Goal: Information Seeking & Learning: Learn about a topic

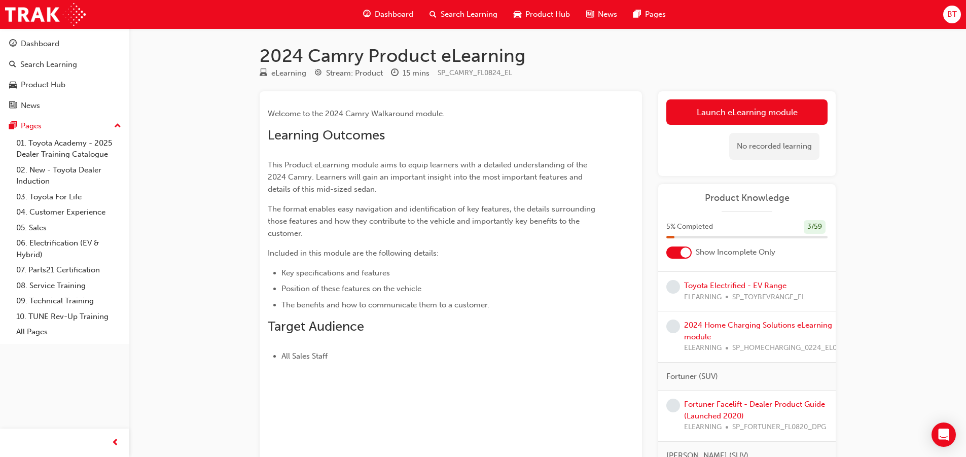
click at [719, 119] on link "Launch eLearning module" at bounding box center [746, 111] width 161 height 25
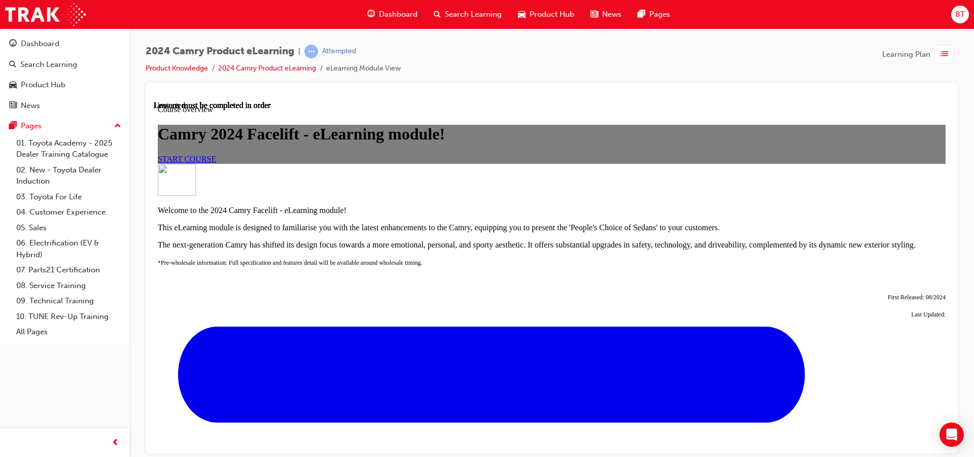
click at [216, 163] on span "START COURSE" at bounding box center [187, 158] width 58 height 9
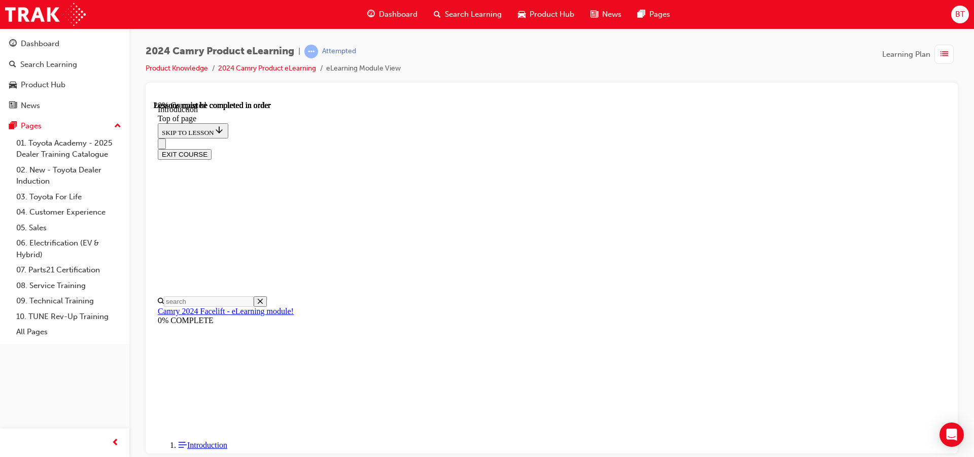
scroll to position [312, 0]
drag, startPoint x: 634, startPoint y: 177, endPoint x: 615, endPoint y: 175, distance: 19.4
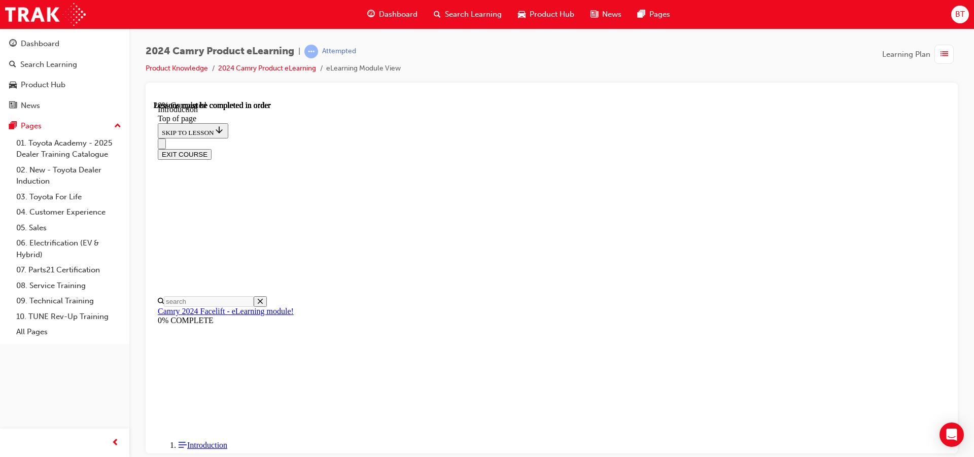
drag, startPoint x: 608, startPoint y: 174, endPoint x: 599, endPoint y: 173, distance: 9.6
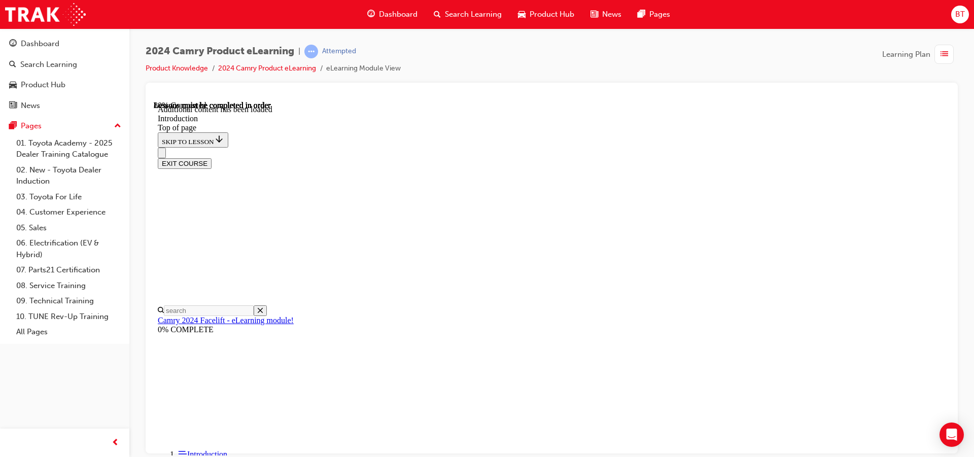
scroll to position [1263, 0]
drag, startPoint x: 575, startPoint y: 296, endPoint x: 540, endPoint y: 297, distance: 35.0
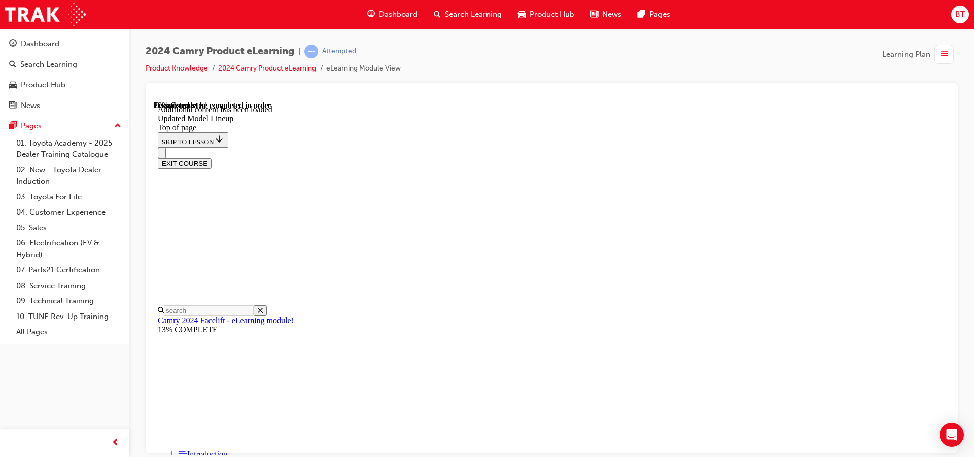
scroll to position [31, 0]
drag, startPoint x: 633, startPoint y: 282, endPoint x: 510, endPoint y: 303, distance: 125.0
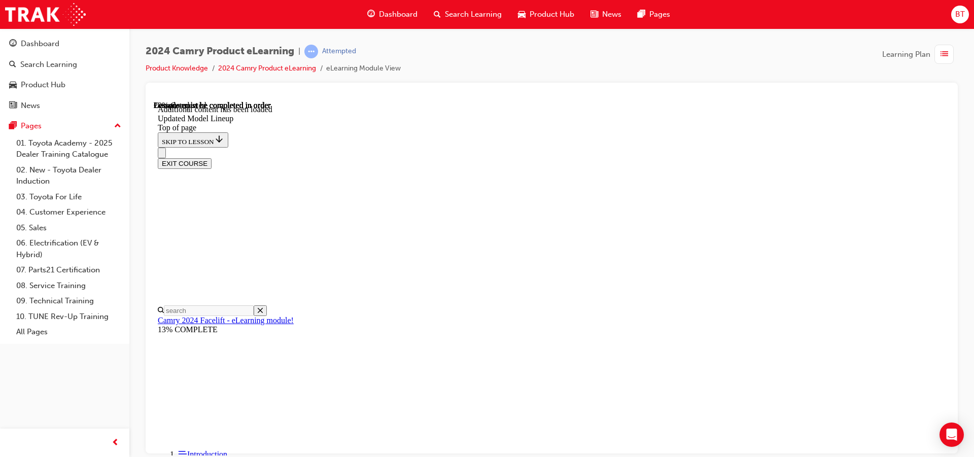
drag, startPoint x: 648, startPoint y: 301, endPoint x: 603, endPoint y: 303, distance: 45.2
drag, startPoint x: 638, startPoint y: 335, endPoint x: 575, endPoint y: 310, distance: 68.1
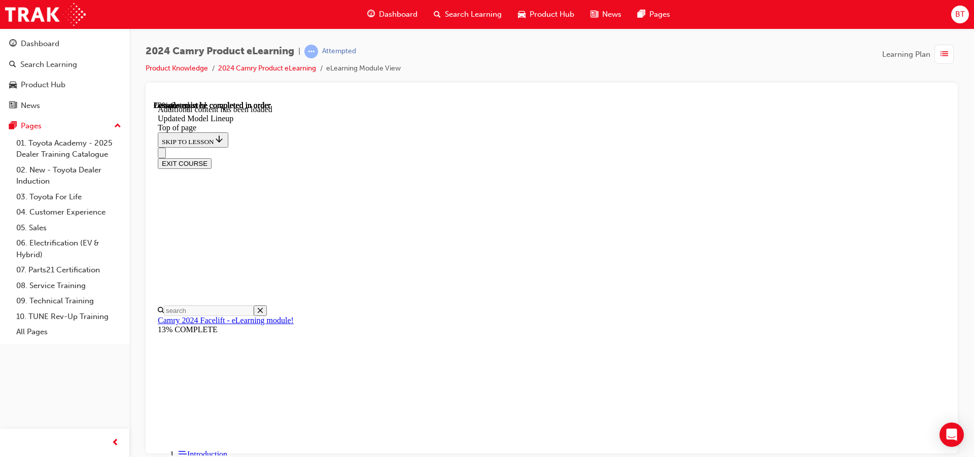
drag, startPoint x: 789, startPoint y: 291, endPoint x: 670, endPoint y: 271, distance: 120.8
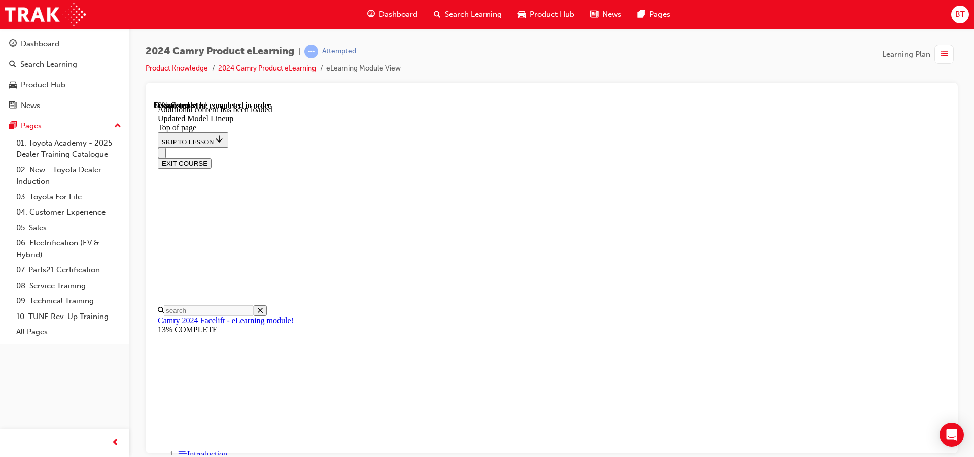
scroll to position [742, 0]
drag, startPoint x: 574, startPoint y: 391, endPoint x: 525, endPoint y: 358, distance: 58.5
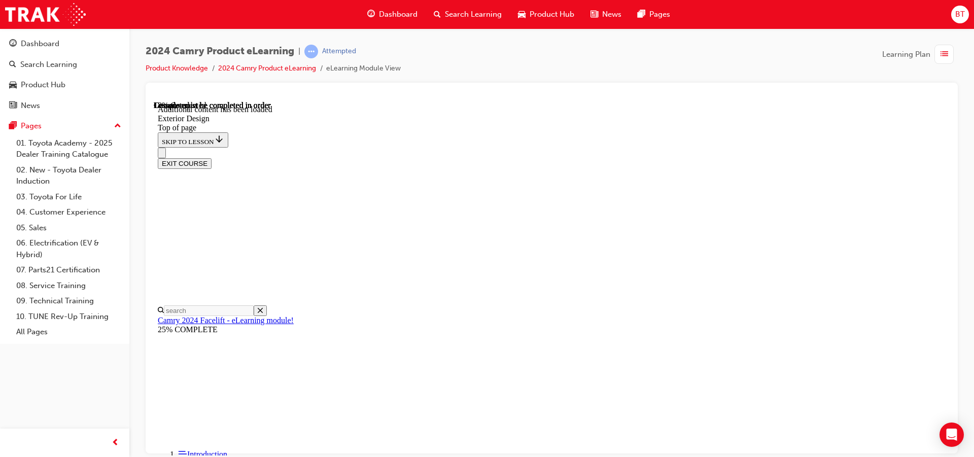
drag, startPoint x: 428, startPoint y: 314, endPoint x: 388, endPoint y: 302, distance: 42.5
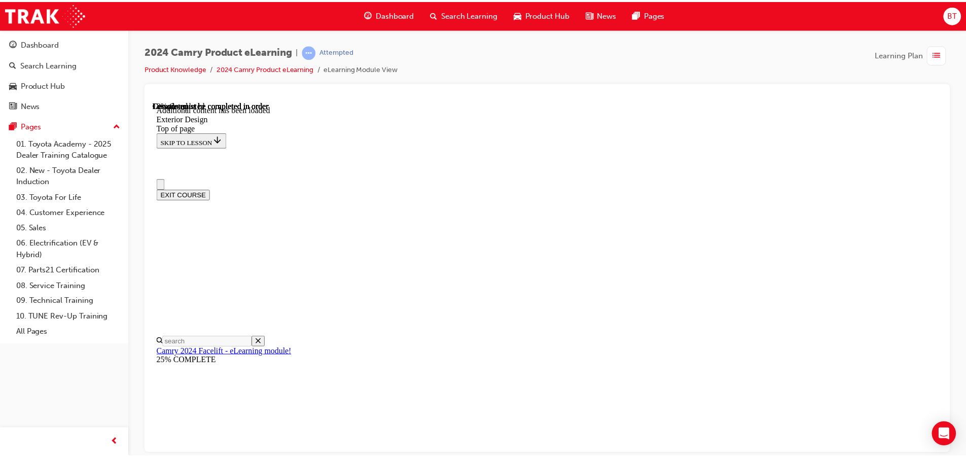
scroll to position [0, 0]
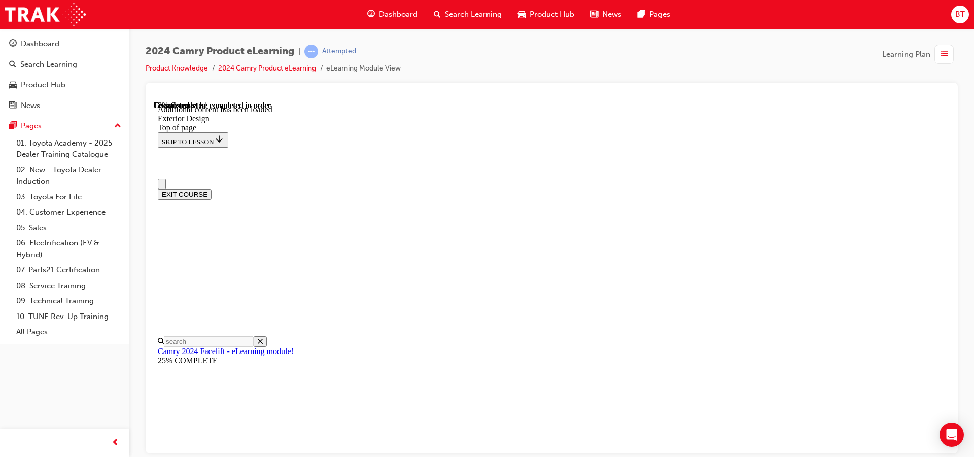
click at [386, 20] on div "Dashboard" at bounding box center [392, 14] width 66 height 21
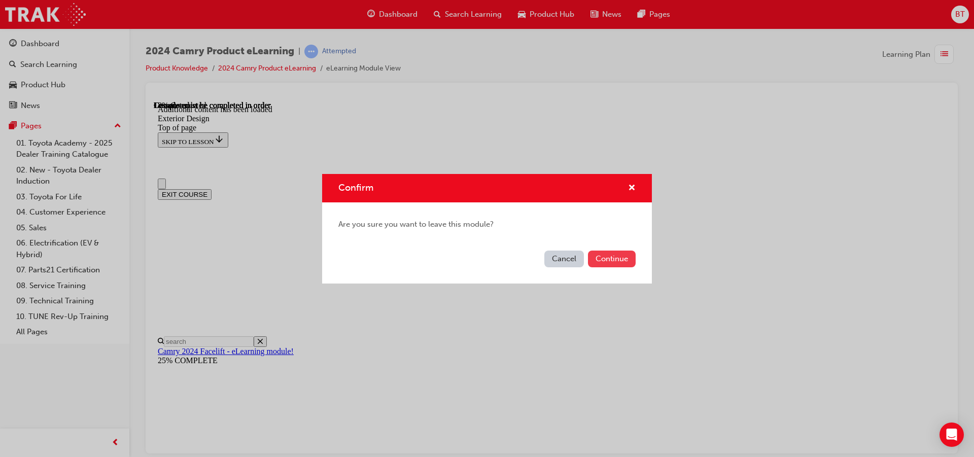
click at [609, 257] on button "Continue" at bounding box center [612, 258] width 48 height 17
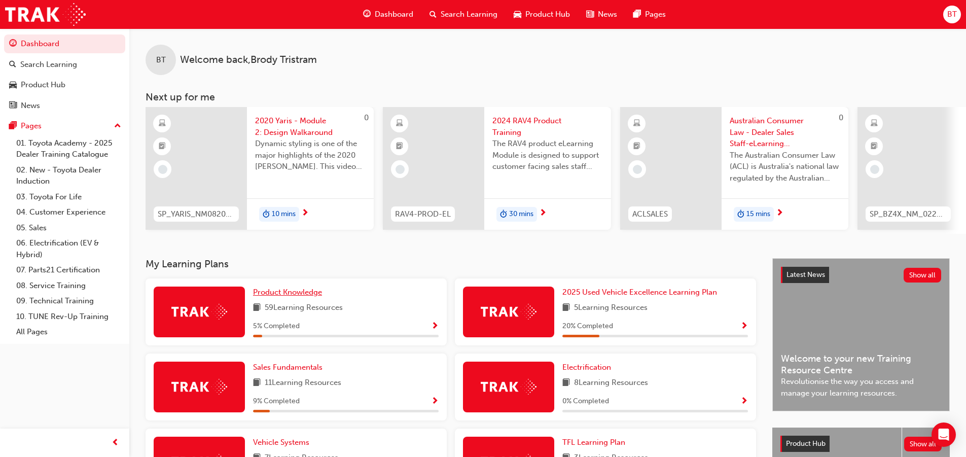
click at [276, 298] on link "Product Knowledge" at bounding box center [289, 292] width 73 height 12
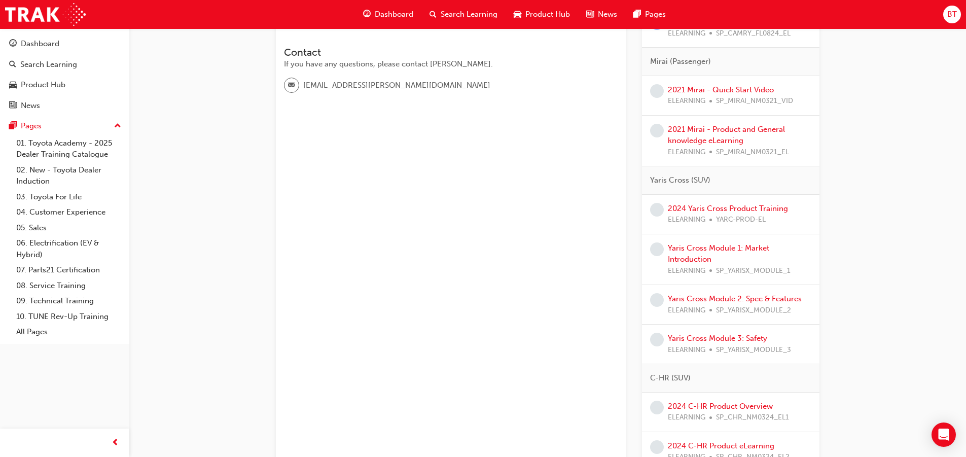
scroll to position [152, 0]
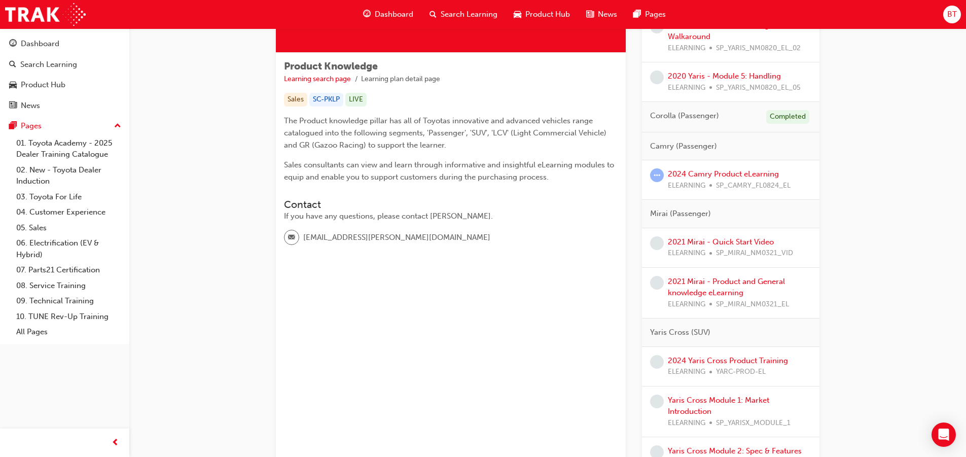
click at [656, 282] on span "learningRecordVerb_NONE-icon" at bounding box center [657, 283] width 14 height 14
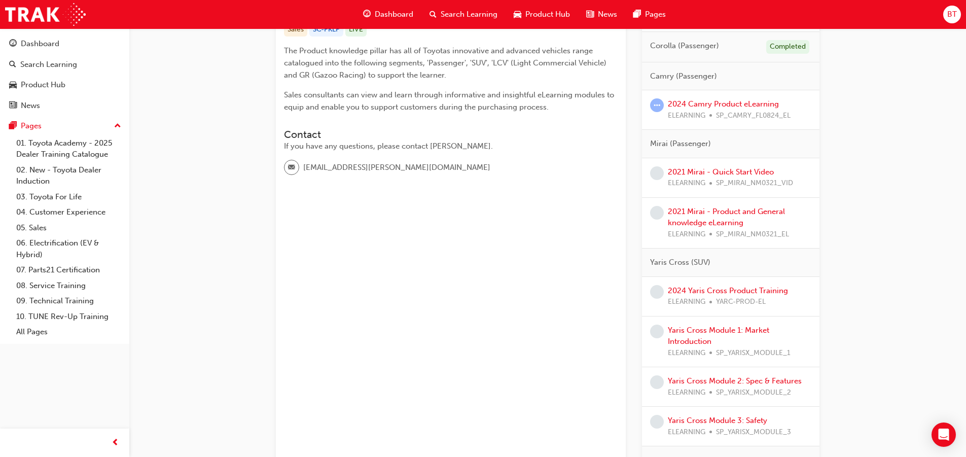
scroll to position [121, 0]
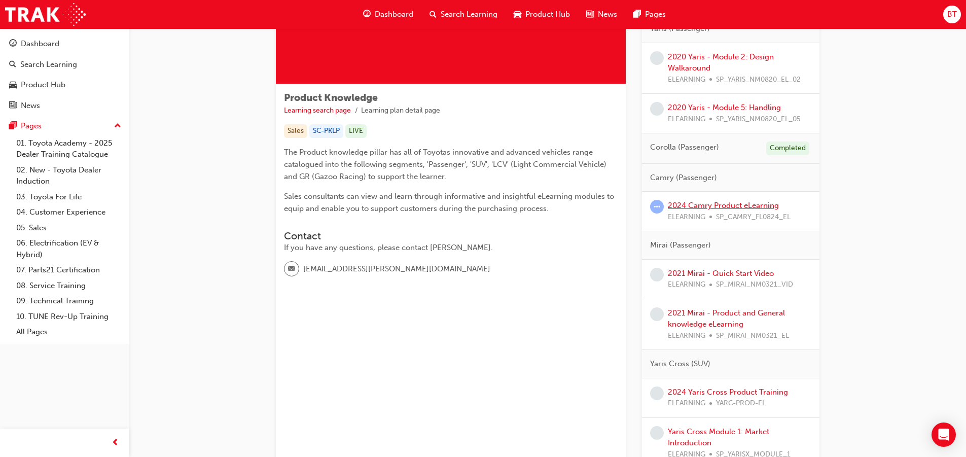
click at [719, 207] on link "2024 Camry Product eLearning" at bounding box center [723, 205] width 111 height 9
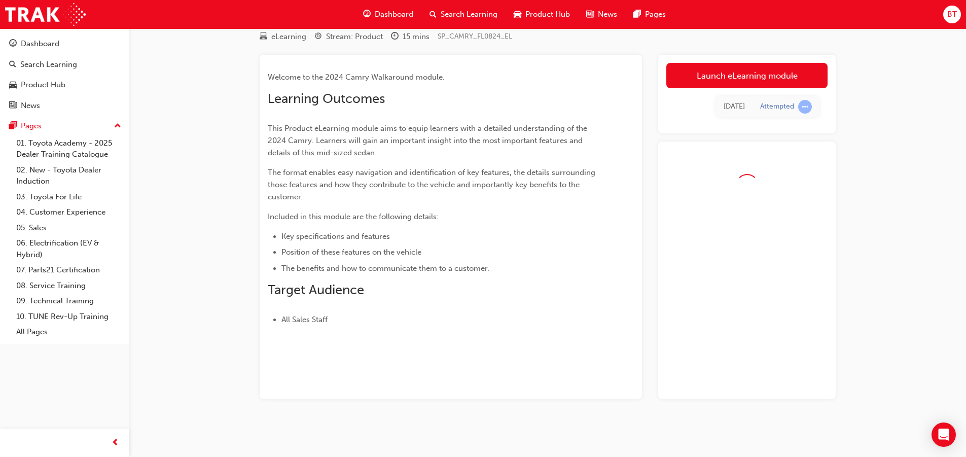
scroll to position [64, 0]
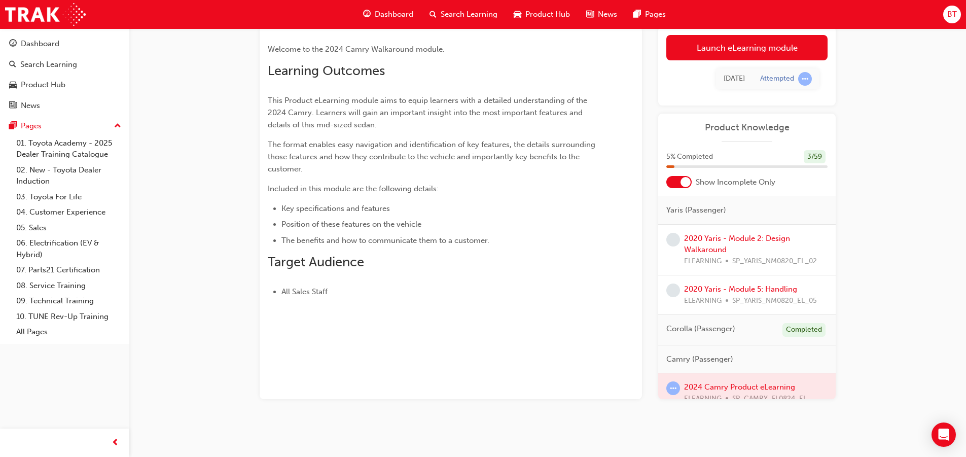
click at [701, 61] on div "[DATE] Attempted" at bounding box center [746, 78] width 161 height 37
click at [696, 62] on div "[DATE] Attempted" at bounding box center [746, 78] width 161 height 37
click at [692, 61] on div "[DATE] Attempted" at bounding box center [746, 78] width 161 height 37
click at [691, 57] on link "Launch eLearning module" at bounding box center [746, 47] width 161 height 25
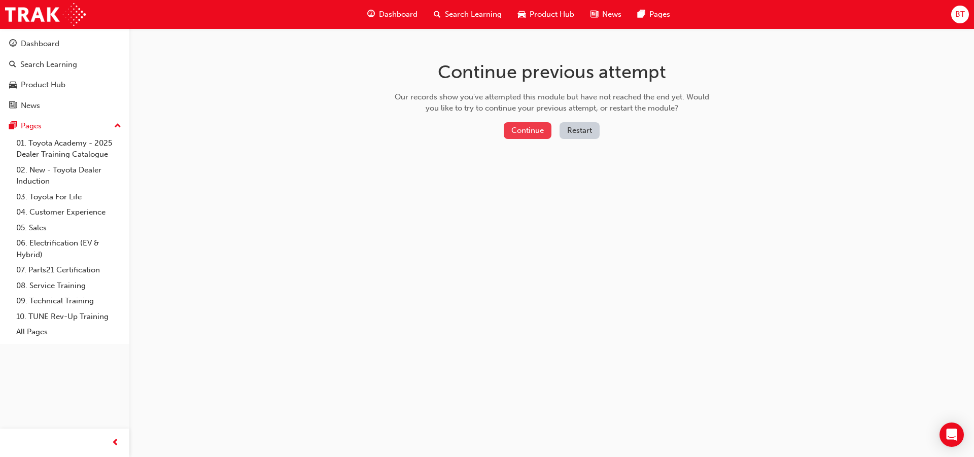
click at [541, 133] on button "Continue" at bounding box center [528, 130] width 48 height 17
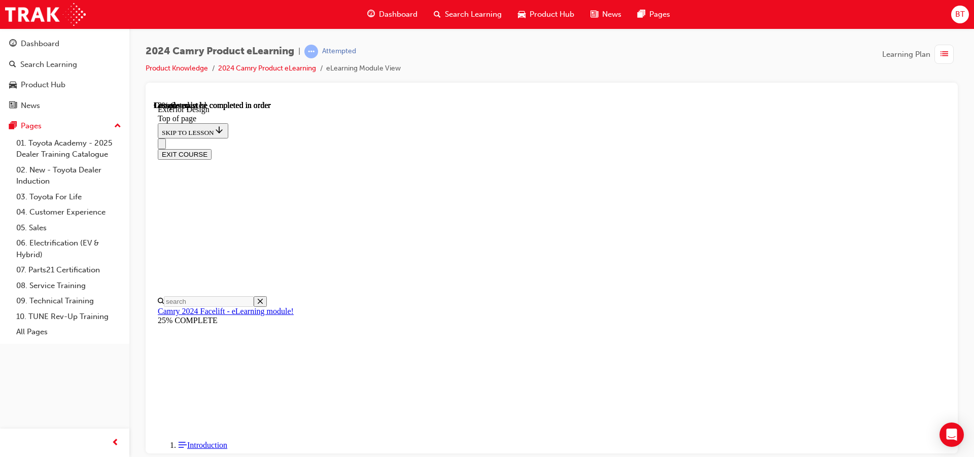
scroll to position [133, 0]
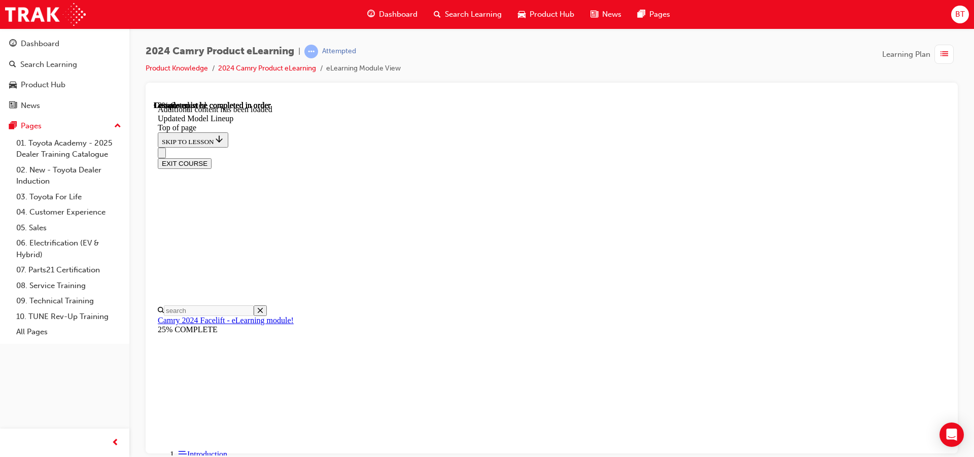
scroll to position [336, 0]
drag, startPoint x: 417, startPoint y: 295, endPoint x: 366, endPoint y: 287, distance: 51.8
drag, startPoint x: 500, startPoint y: 299, endPoint x: 483, endPoint y: 300, distance: 17.3
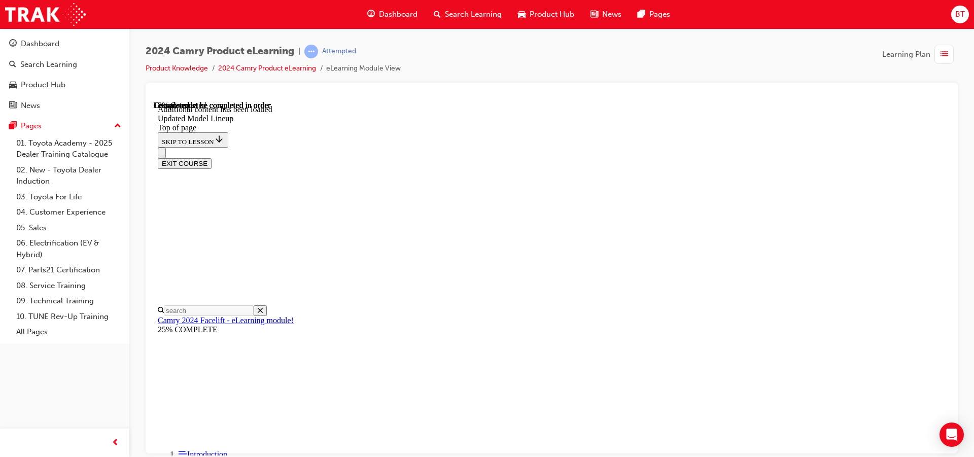
drag, startPoint x: 634, startPoint y: 334, endPoint x: 582, endPoint y: 311, distance: 56.7
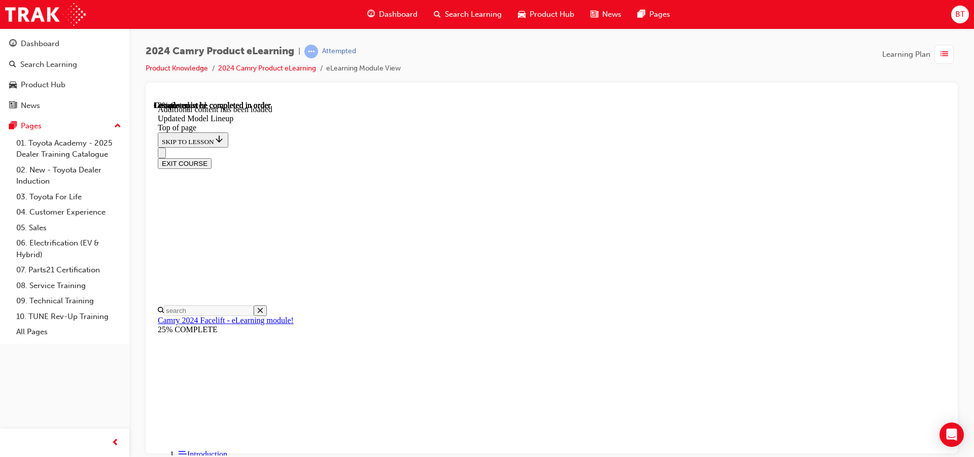
scroll to position [931, 0]
drag, startPoint x: 532, startPoint y: 282, endPoint x: 469, endPoint y: 258, distance: 67.9
drag, startPoint x: 420, startPoint y: 182, endPoint x: 508, endPoint y: 193, distance: 88.4
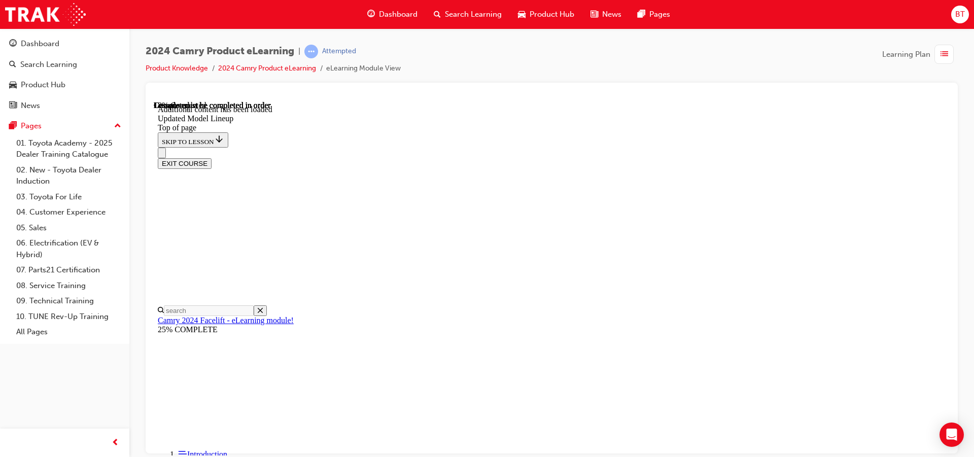
drag, startPoint x: 581, startPoint y: 190, endPoint x: 519, endPoint y: 191, distance: 61.9
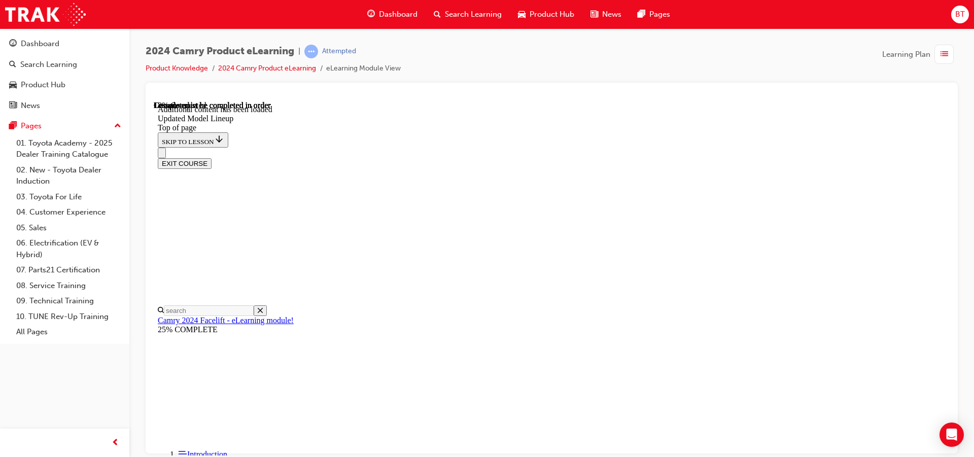
drag, startPoint x: 561, startPoint y: 319, endPoint x: 538, endPoint y: 296, distance: 32.3
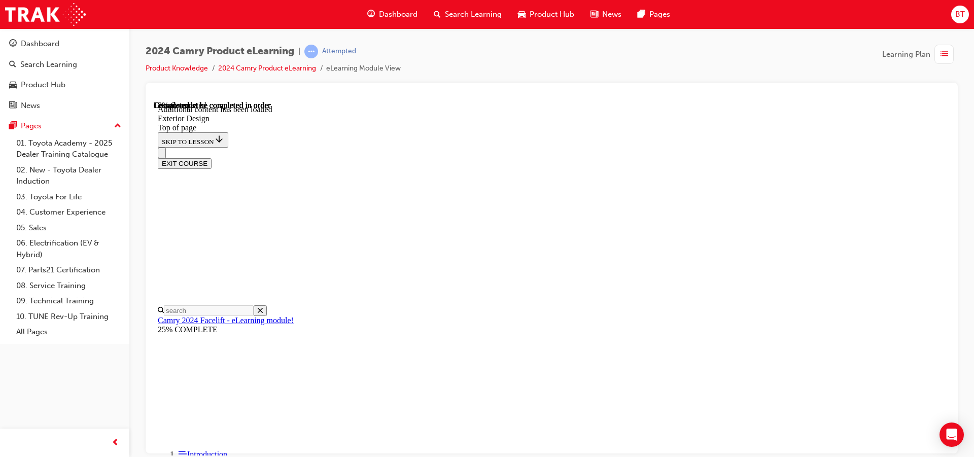
scroll to position [336, 0]
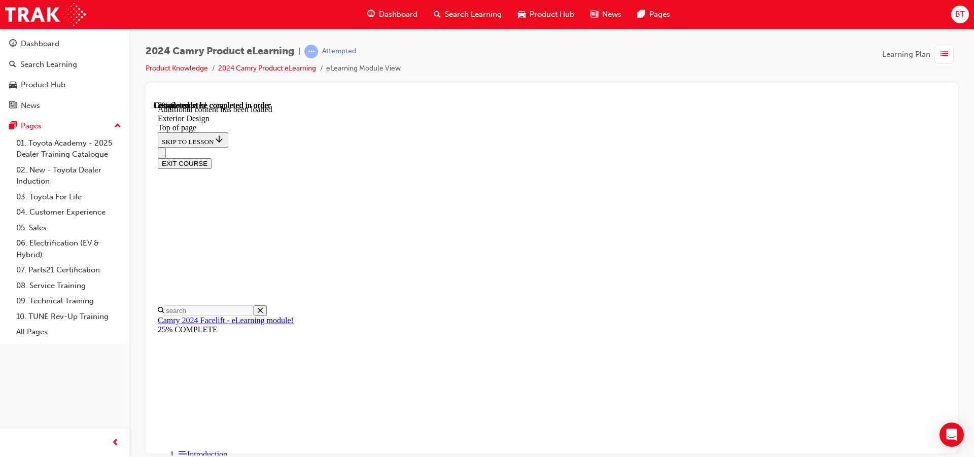
scroll to position [659, 0]
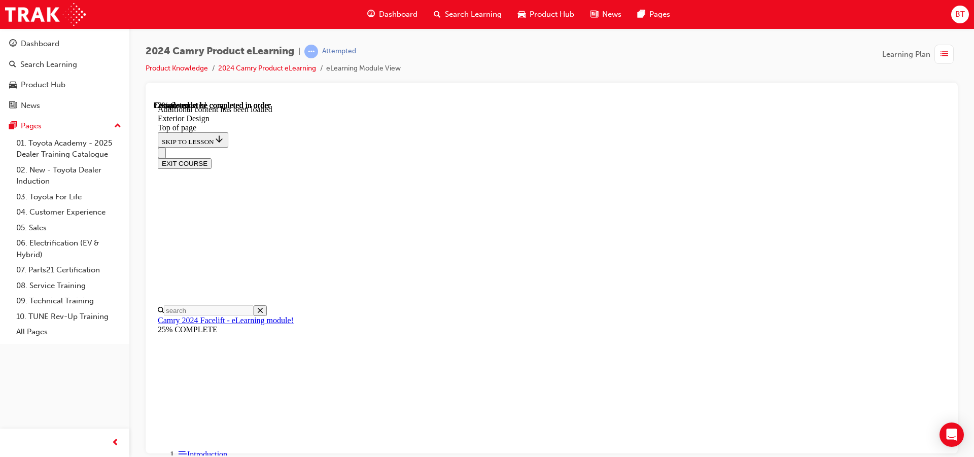
scroll to position [1681, 0]
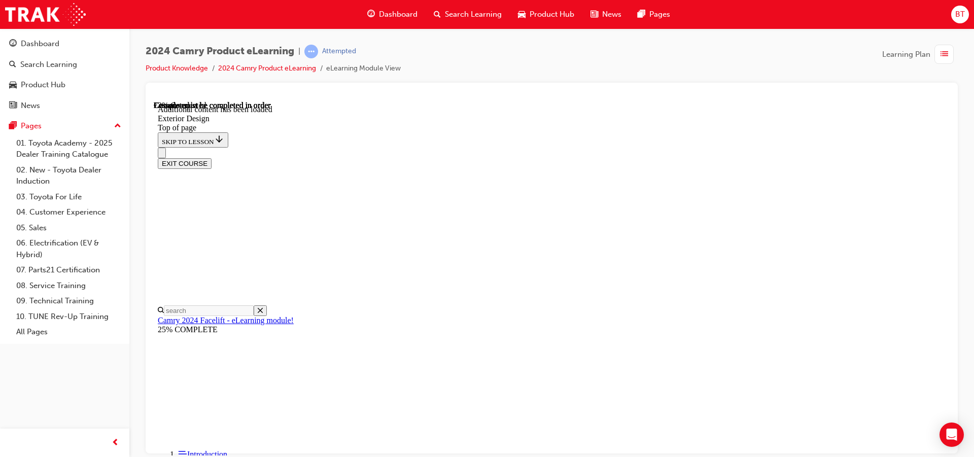
scroll to position [152, 0]
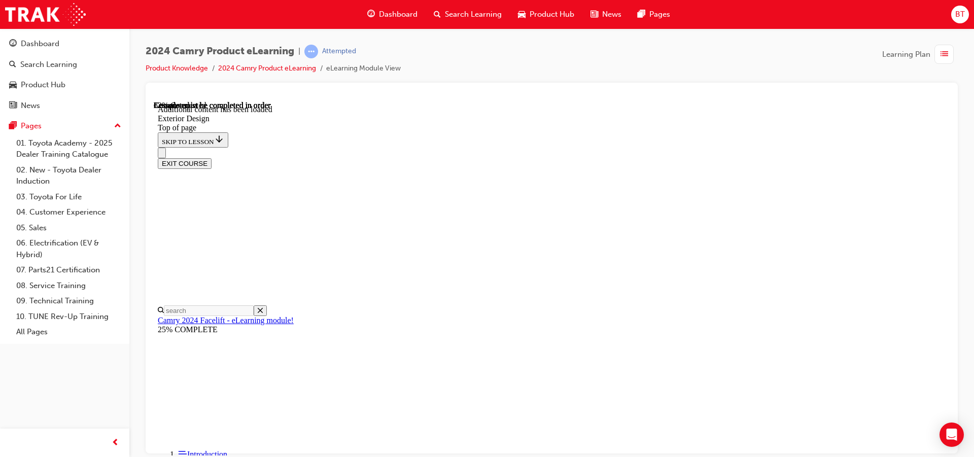
scroll to position [0, 0]
drag, startPoint x: 618, startPoint y: 255, endPoint x: 621, endPoint y: 261, distance: 6.4
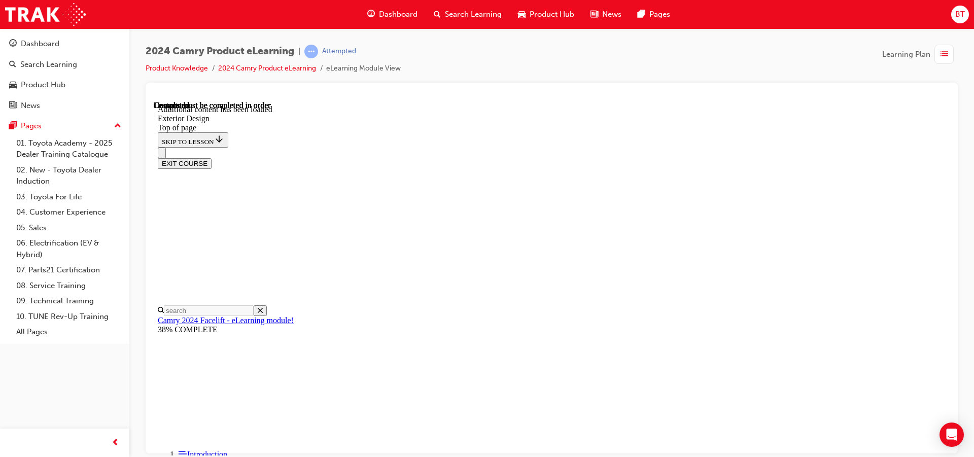
scroll to position [1807, 0]
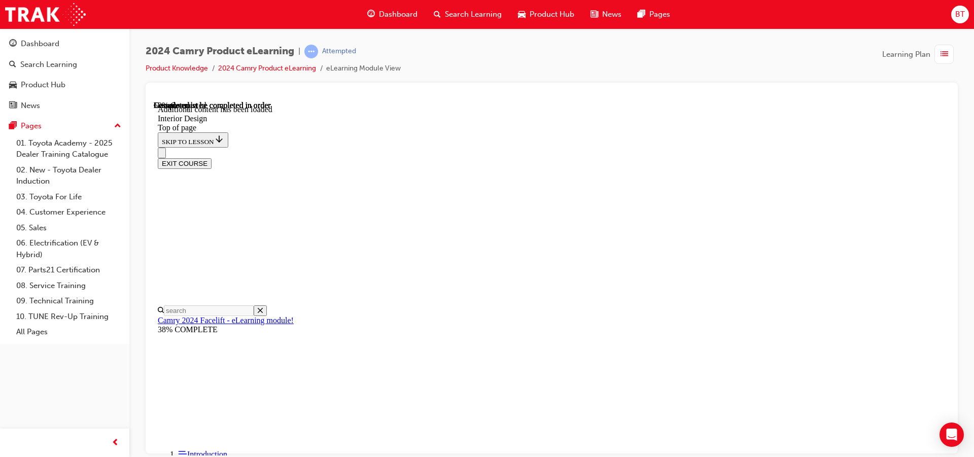
drag, startPoint x: 684, startPoint y: 288, endPoint x: 669, endPoint y: 293, distance: 15.4
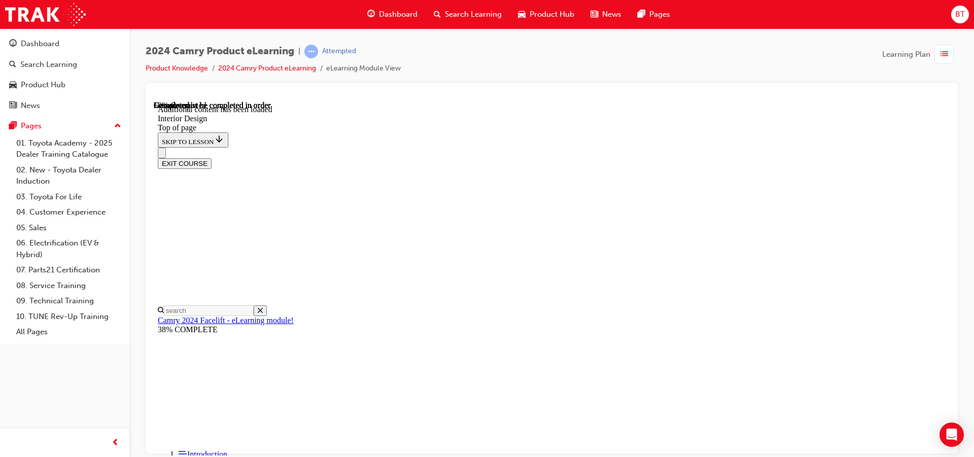
scroll to position [0, 0]
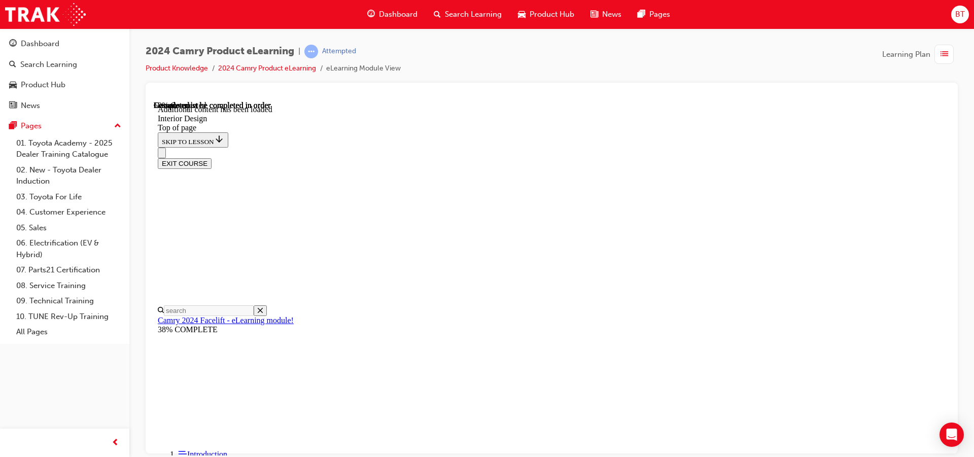
scroll to position [354, 0]
drag, startPoint x: 246, startPoint y: 174, endPoint x: 249, endPoint y: 162, distance: 12.2
click at [249, 315] on link "Camry 2024 Facelift - eLearning module!" at bounding box center [226, 319] width 136 height 9
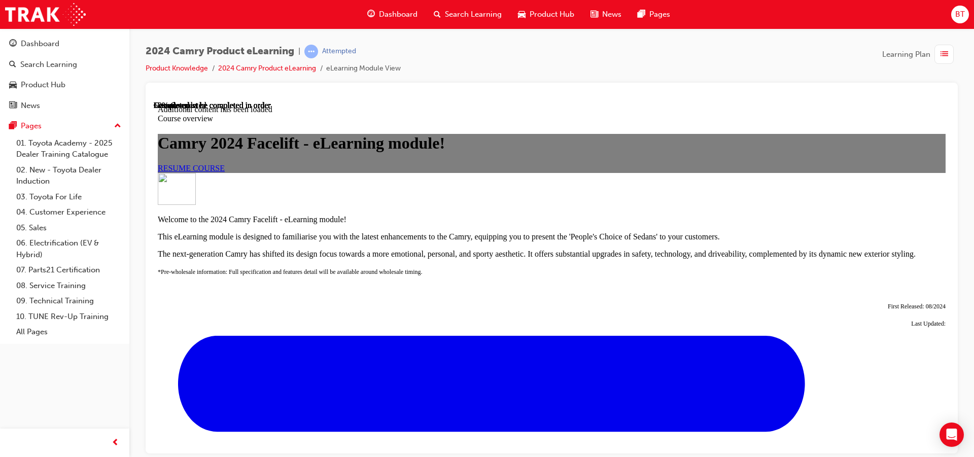
click at [225, 172] on link "RESUME COURSE" at bounding box center [191, 167] width 67 height 9
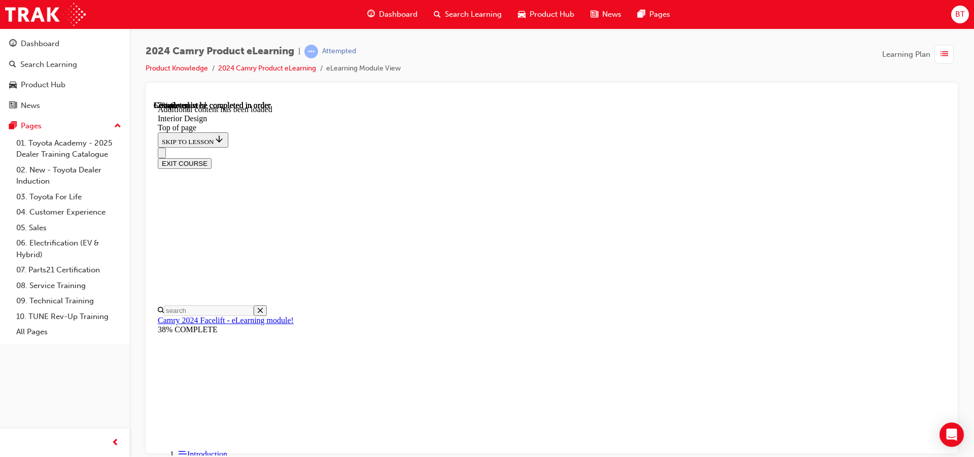
scroll to position [792, 0]
drag, startPoint x: 655, startPoint y: 374, endPoint x: 664, endPoint y: 388, distance: 16.9
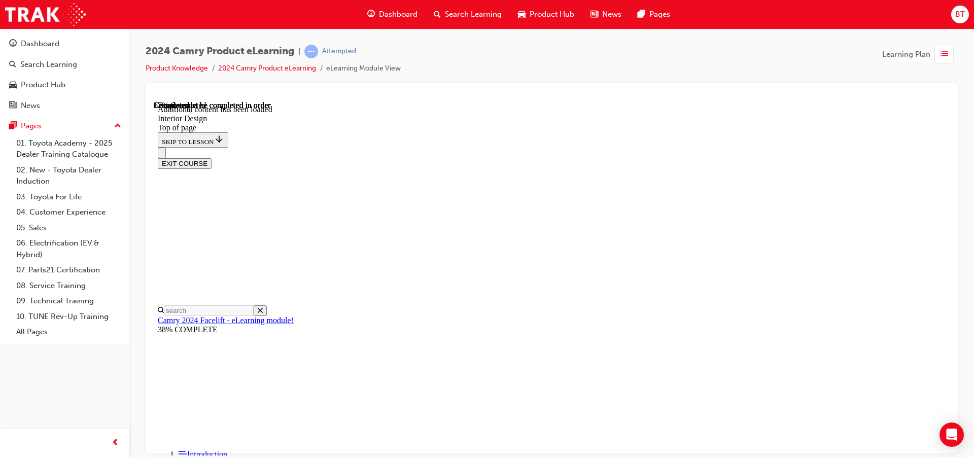
scroll to position [459, 0]
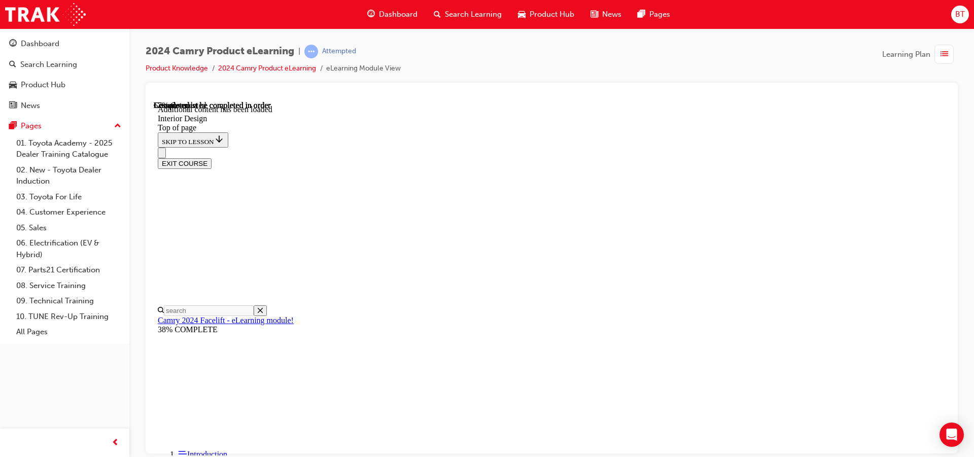
scroll to position [21, 0]
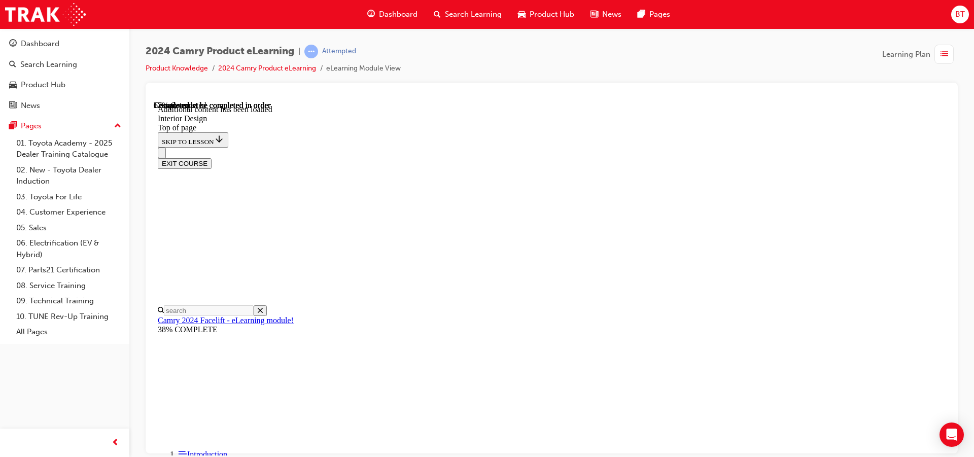
drag, startPoint x: 573, startPoint y: 339, endPoint x: 541, endPoint y: 330, distance: 33.7
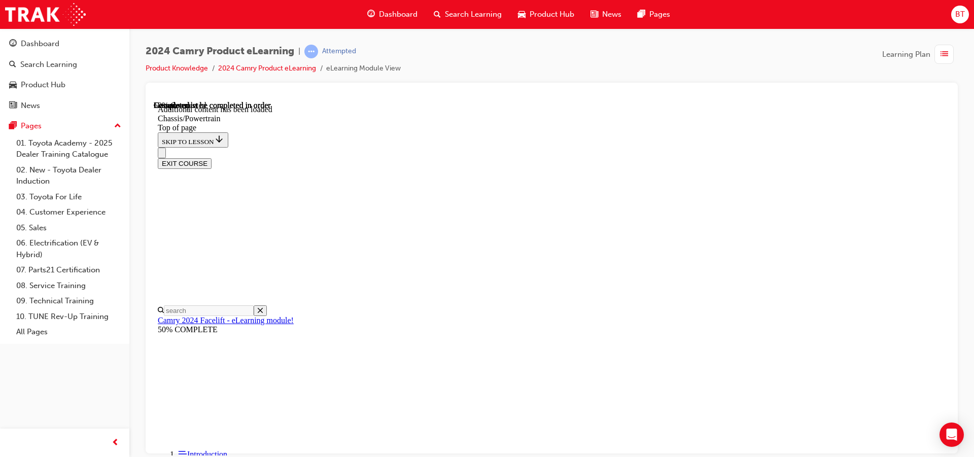
scroll to position [578, 0]
drag, startPoint x: 691, startPoint y: 371, endPoint x: 637, endPoint y: 356, distance: 55.7
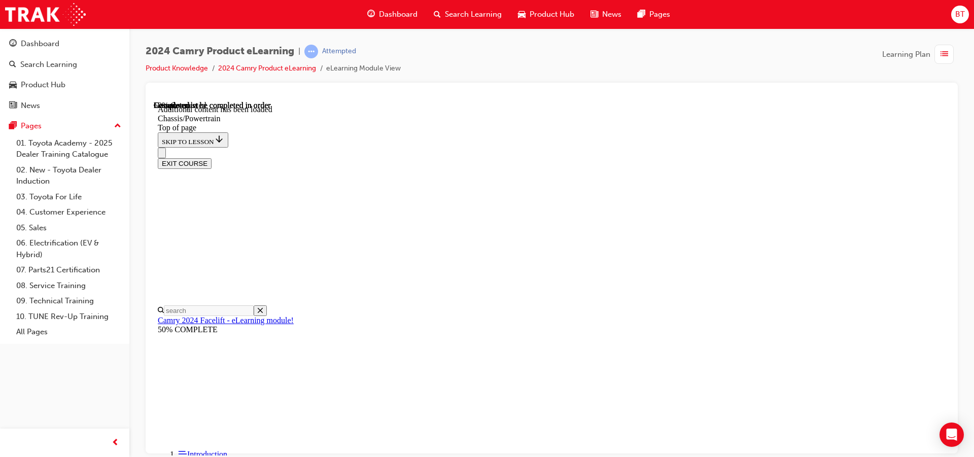
drag, startPoint x: 696, startPoint y: 332, endPoint x: 642, endPoint y: 355, distance: 57.9
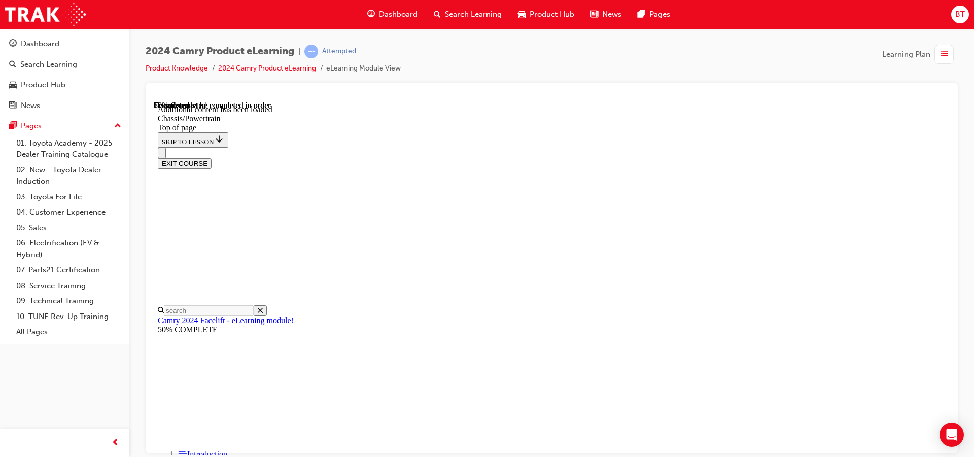
scroll to position [597, 0]
drag, startPoint x: 626, startPoint y: 373, endPoint x: 562, endPoint y: 352, distance: 66.7
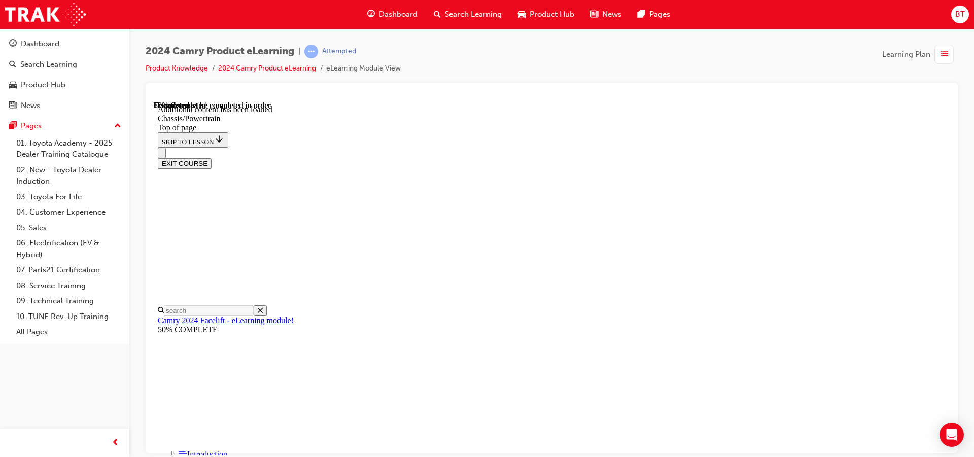
drag, startPoint x: 603, startPoint y: 307, endPoint x: 588, endPoint y: 311, distance: 15.7
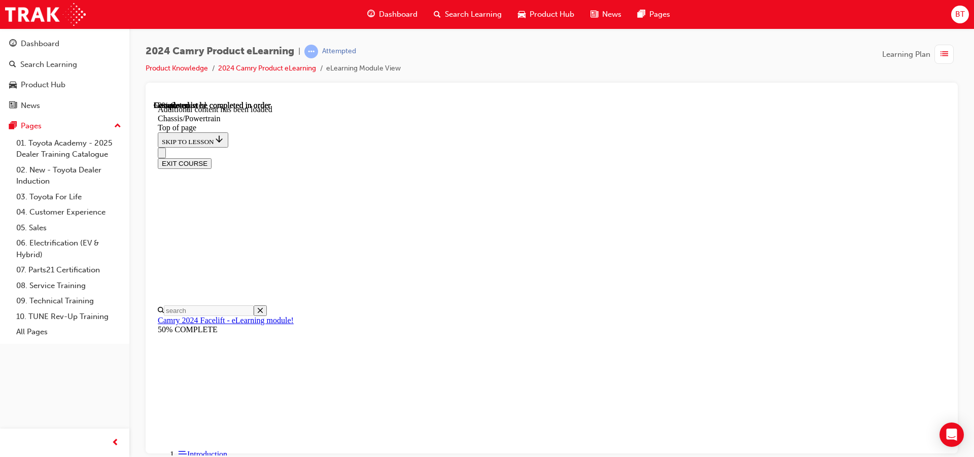
scroll to position [1104, 0]
drag, startPoint x: 678, startPoint y: 371, endPoint x: 615, endPoint y: 375, distance: 63.0
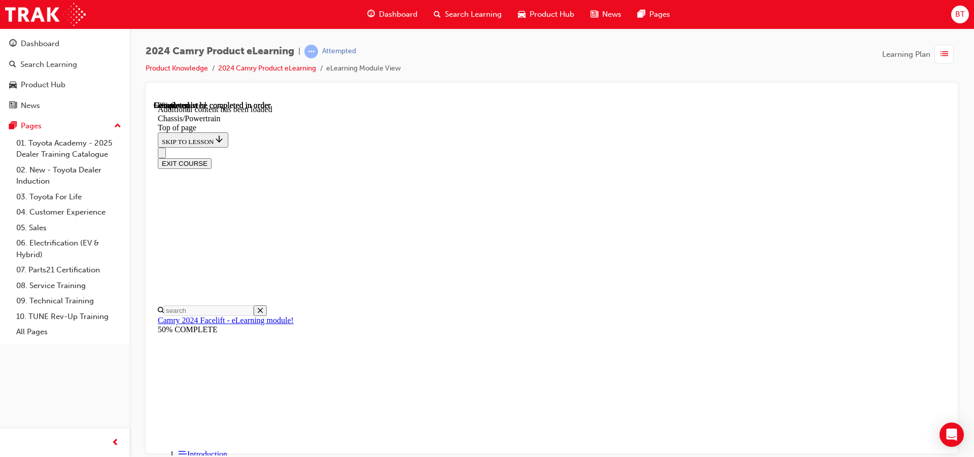
scroll to position [101, 0]
drag, startPoint x: 615, startPoint y: 375, endPoint x: 581, endPoint y: 366, distance: 35.5
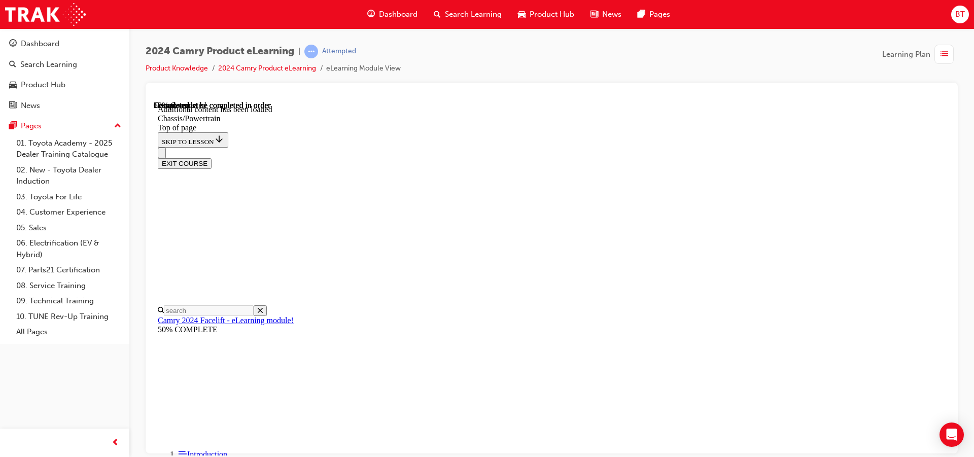
scroll to position [140, 0]
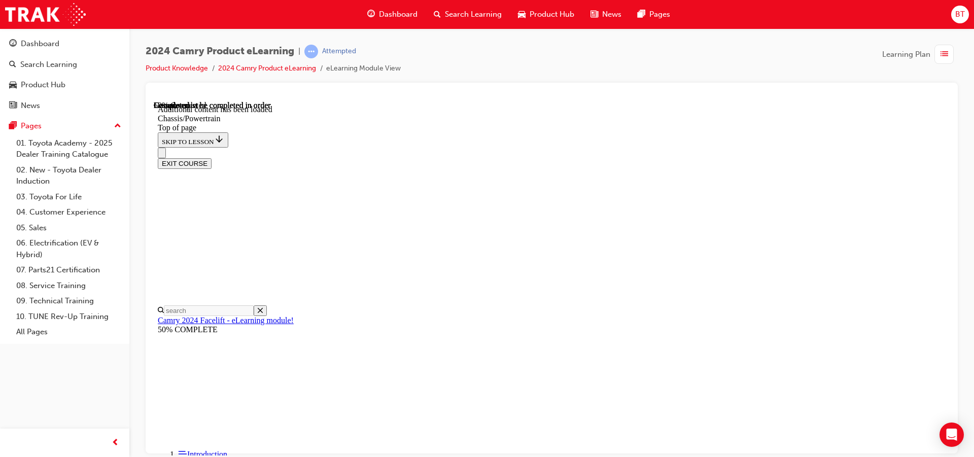
drag, startPoint x: 582, startPoint y: 317, endPoint x: 557, endPoint y: 319, distance: 24.4
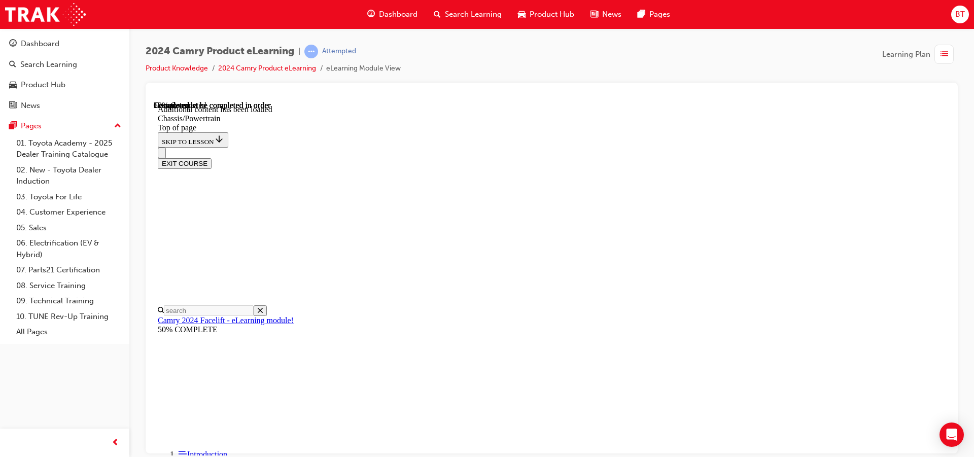
scroll to position [51, 0]
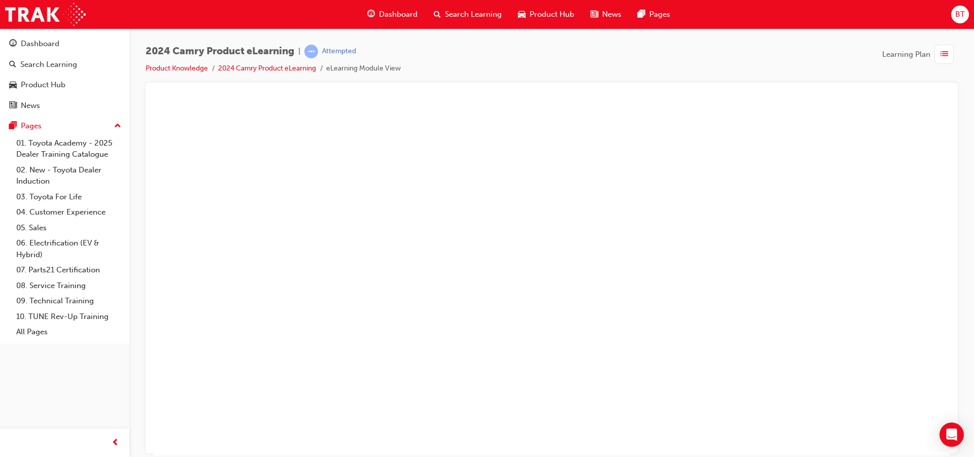
drag, startPoint x: 568, startPoint y: 270, endPoint x: 546, endPoint y: 269, distance: 22.3
click at [546, 269] on button "Unzoom image" at bounding box center [552, 277] width 796 height 354
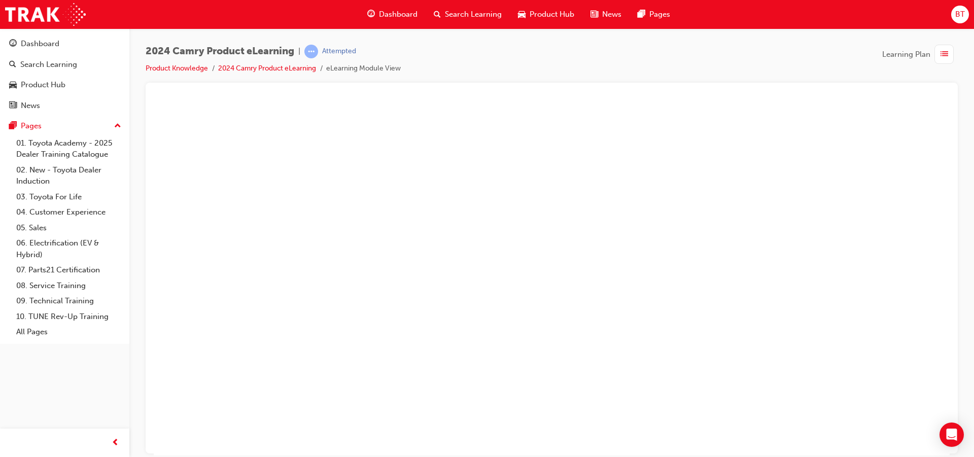
drag, startPoint x: 589, startPoint y: 302, endPoint x: 545, endPoint y: 284, distance: 47.4
click at [545, 284] on button "Unzoom image" at bounding box center [552, 277] width 796 height 354
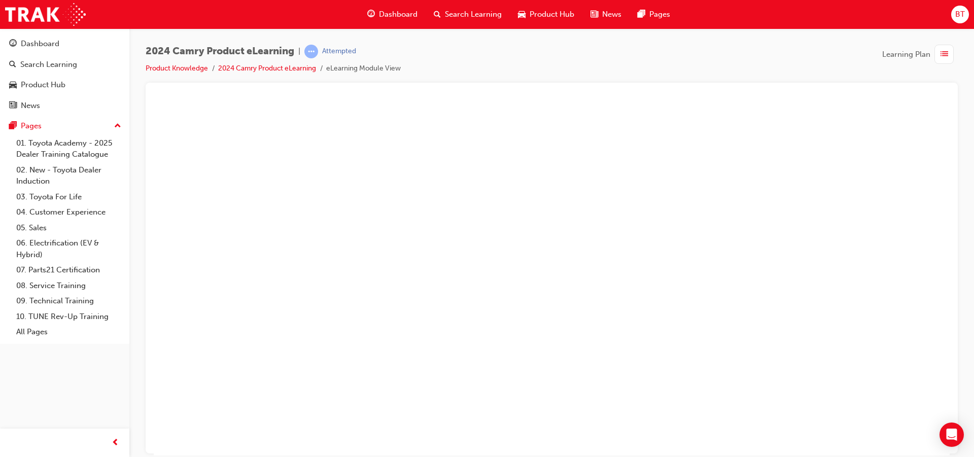
click at [308, 191] on button "Unzoom image" at bounding box center [552, 277] width 796 height 354
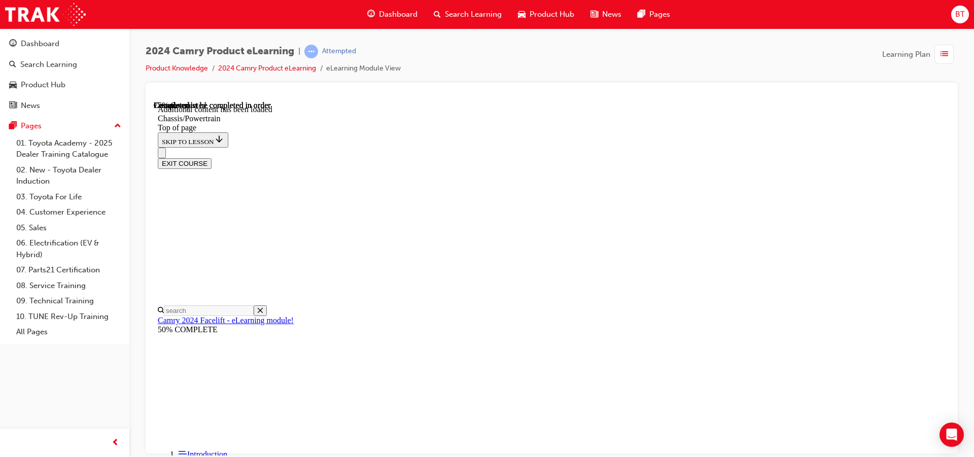
scroll to position [1178, 0]
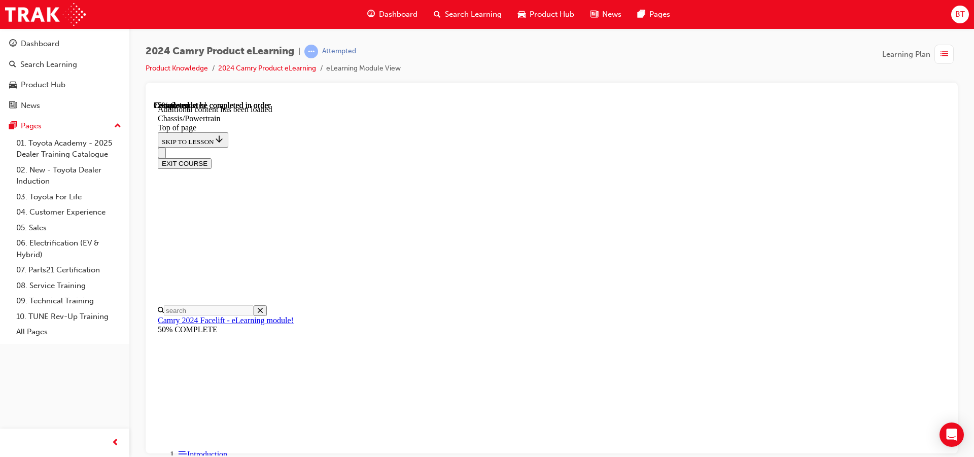
drag, startPoint x: 689, startPoint y: 231, endPoint x: 626, endPoint y: 231, distance: 63.4
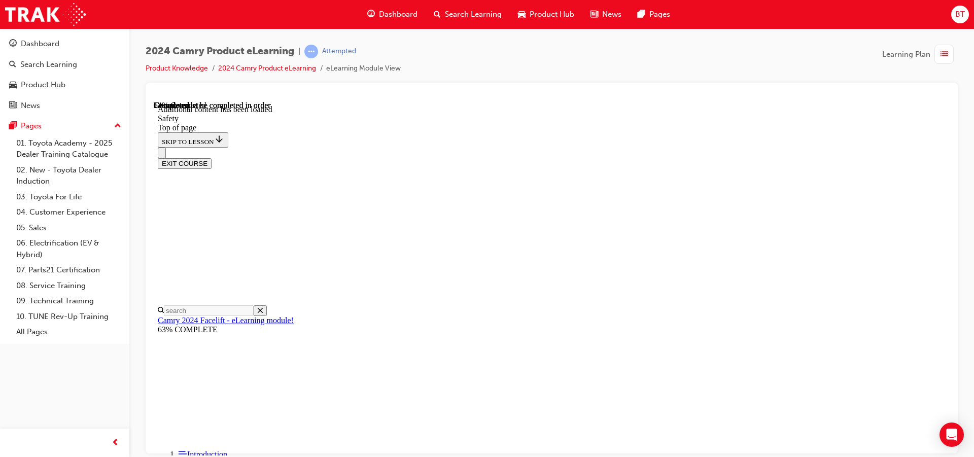
drag, startPoint x: 656, startPoint y: 249, endPoint x: 584, endPoint y: 231, distance: 74.7
drag, startPoint x: 669, startPoint y: 239, endPoint x: 643, endPoint y: 228, distance: 28.2
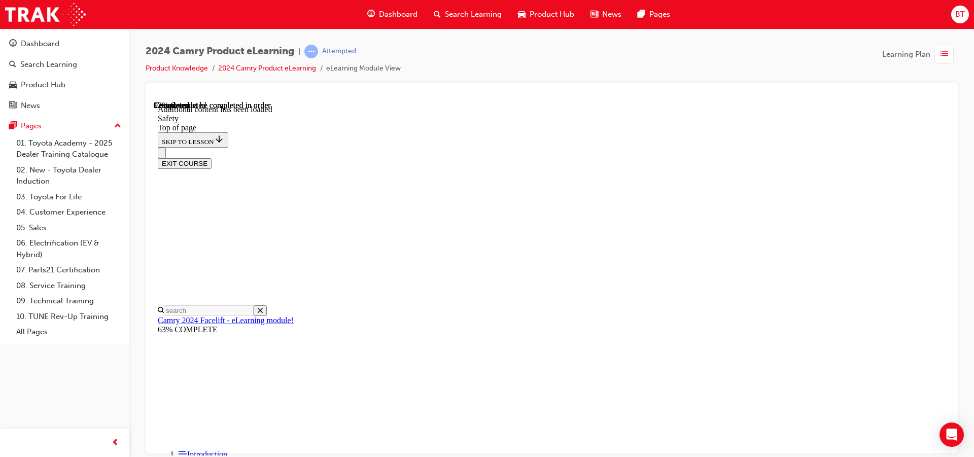
drag, startPoint x: 675, startPoint y: 224, endPoint x: 649, endPoint y: 206, distance: 31.7
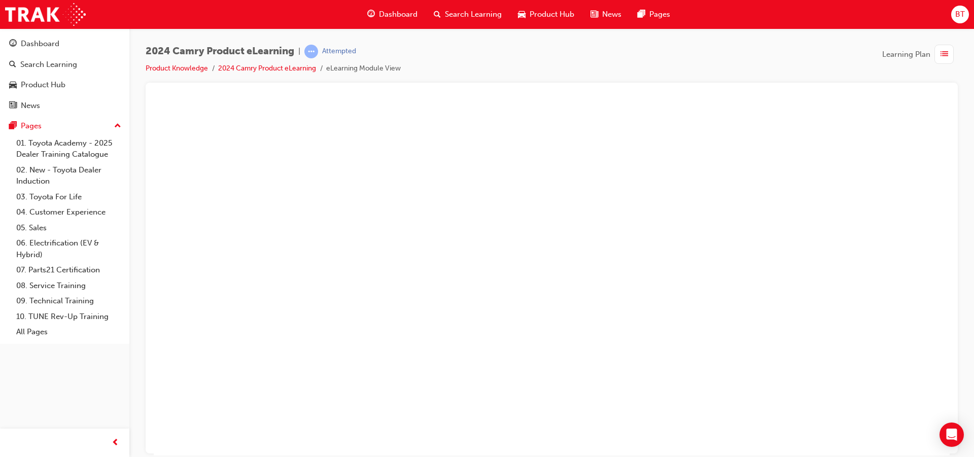
click at [907, 297] on button "Unzoom image" at bounding box center [552, 277] width 796 height 354
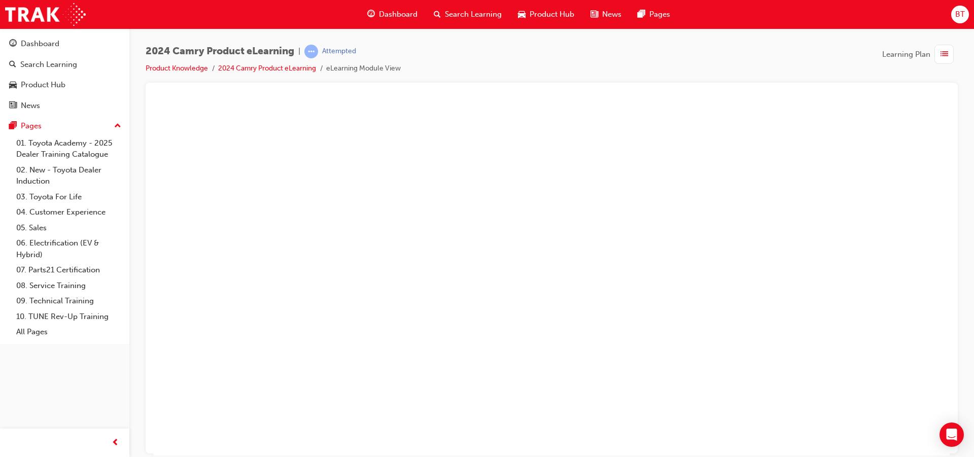
click at [816, 320] on button "Unzoom image" at bounding box center [552, 277] width 796 height 354
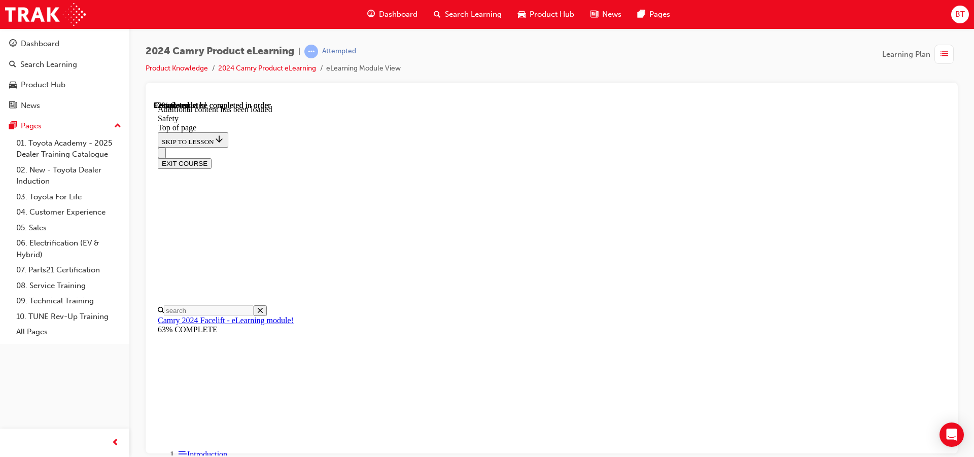
scroll to position [2197, 0]
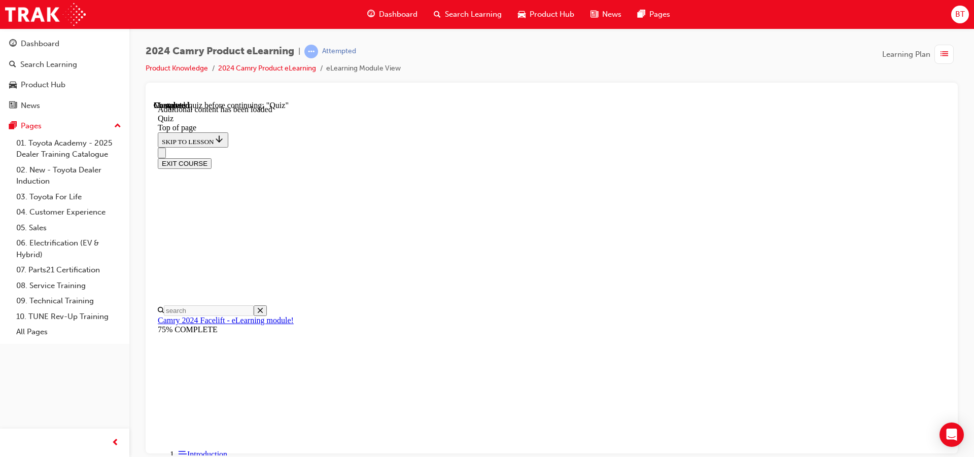
drag, startPoint x: 616, startPoint y: 248, endPoint x: 581, endPoint y: 249, distance: 34.5
drag, startPoint x: 587, startPoint y: 254, endPoint x: 529, endPoint y: 245, distance: 58.4
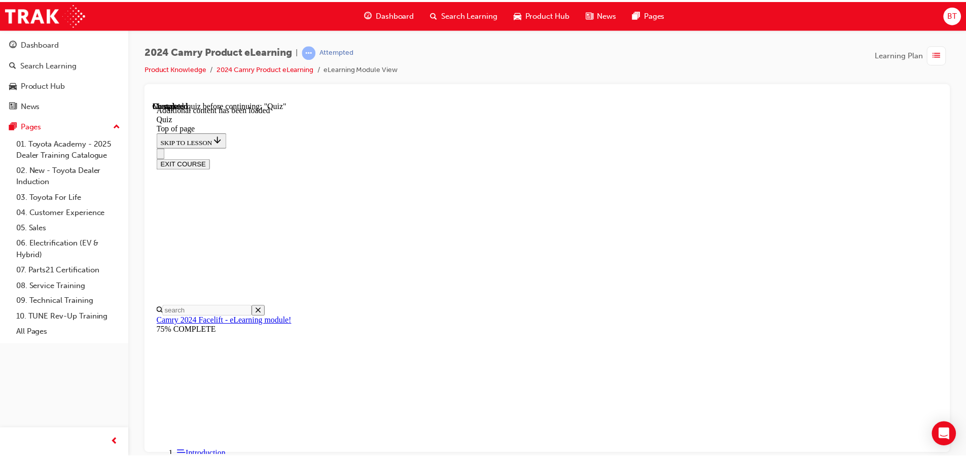
scroll to position [234, 0]
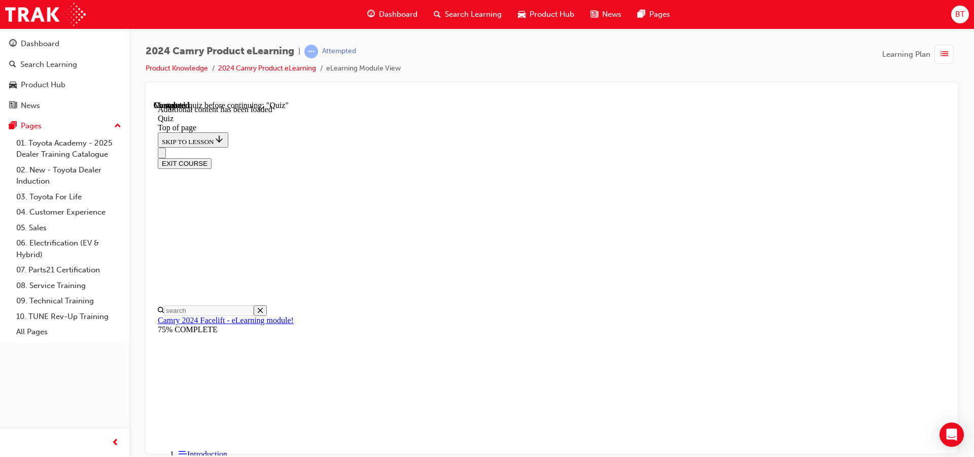
click at [403, 12] on span "Dashboard" at bounding box center [398, 15] width 39 height 12
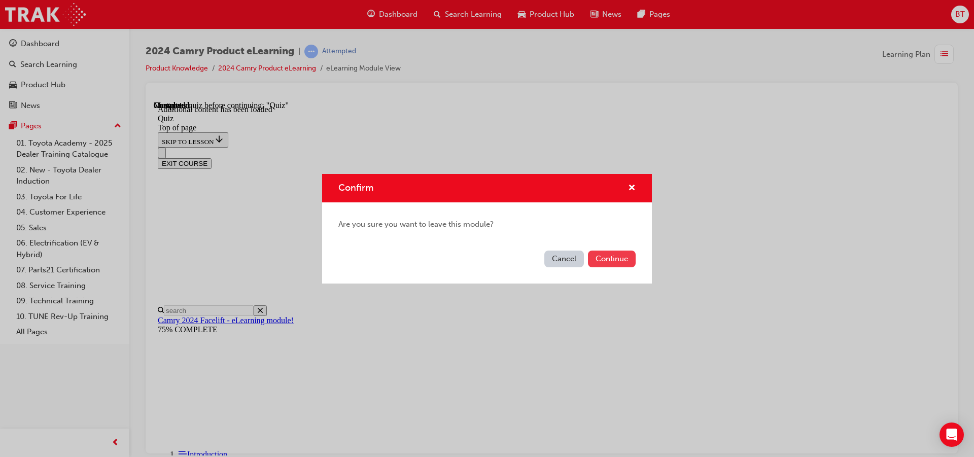
click at [623, 258] on button "Continue" at bounding box center [612, 258] width 48 height 17
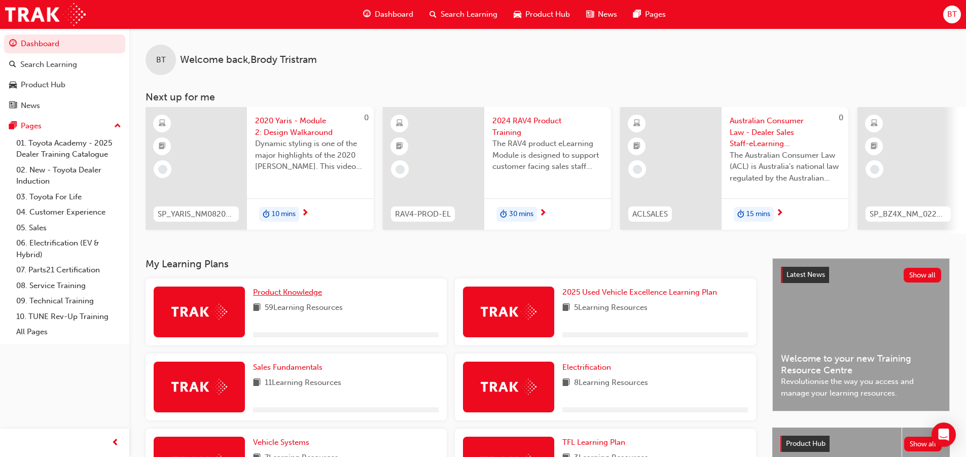
click at [300, 297] on span "Product Knowledge" at bounding box center [287, 292] width 69 height 9
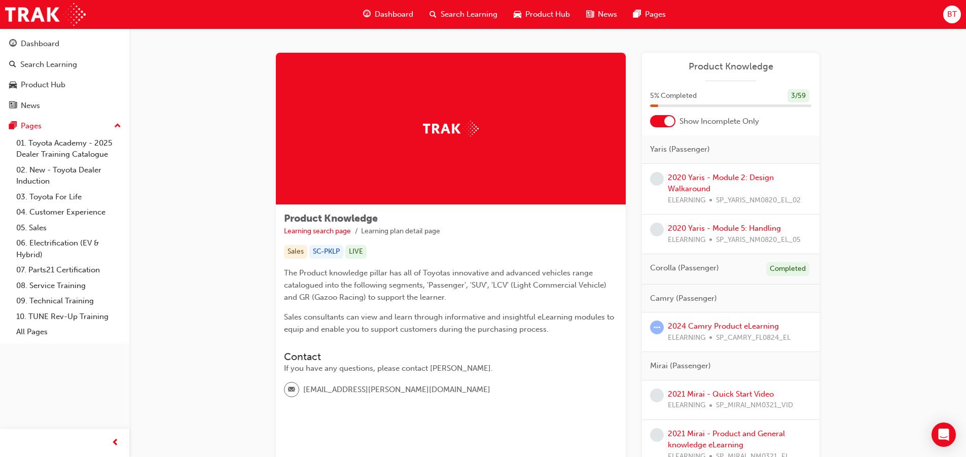
click at [686, 269] on span "Corolla (Passenger)" at bounding box center [684, 268] width 69 height 12
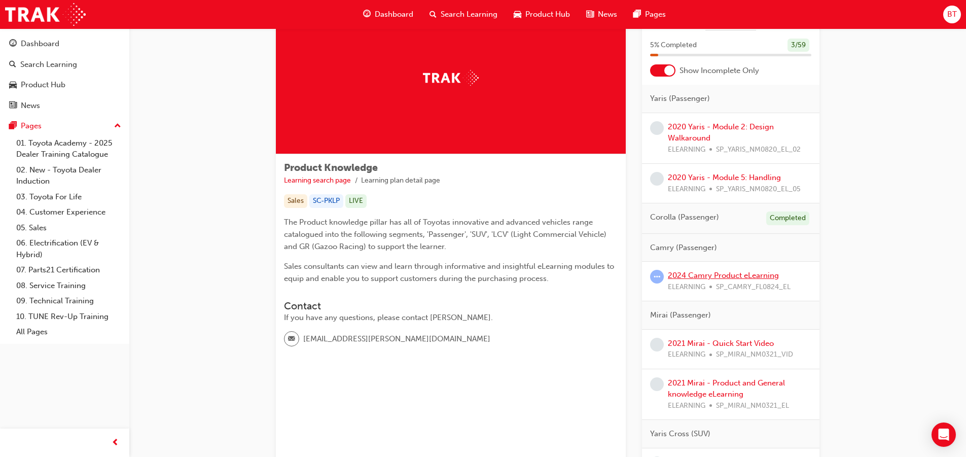
click at [710, 277] on link "2024 Camry Product eLearning" at bounding box center [723, 275] width 111 height 9
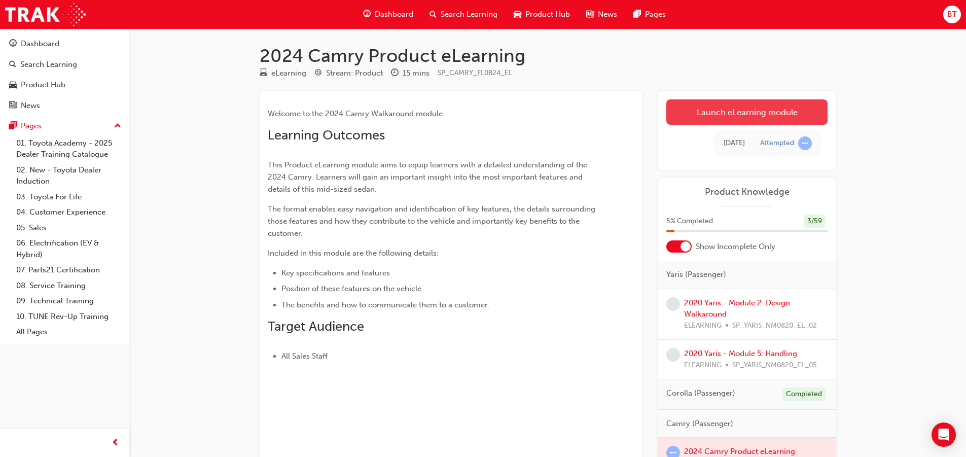
click at [757, 115] on link "Launch eLearning module" at bounding box center [746, 111] width 161 height 25
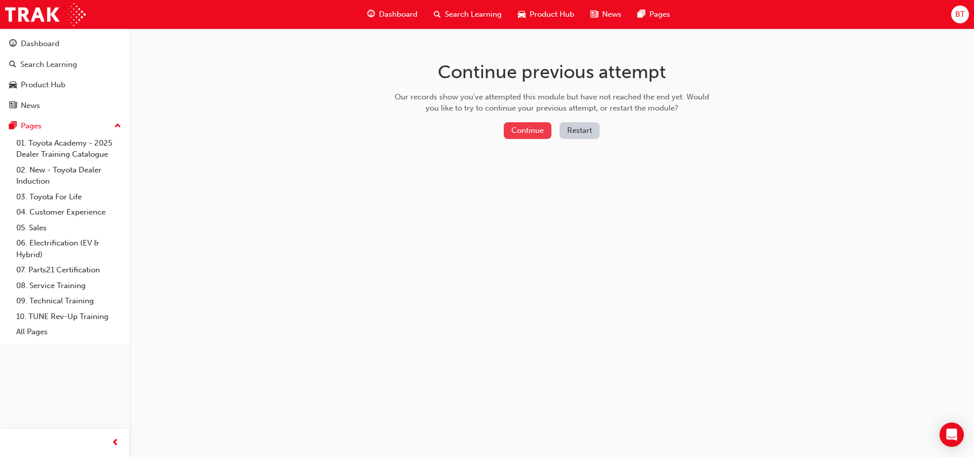
click at [528, 123] on button "Continue" at bounding box center [528, 130] width 48 height 17
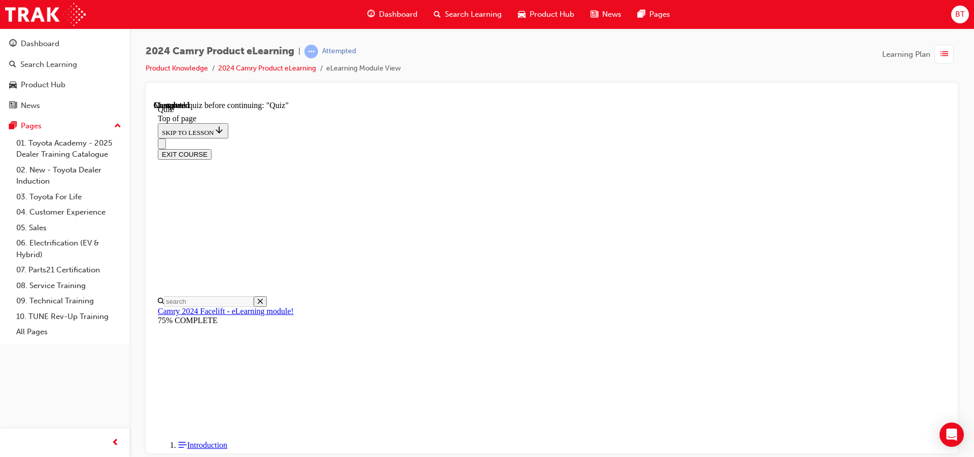
scroll to position [76, 0]
drag, startPoint x: 596, startPoint y: 201, endPoint x: 536, endPoint y: 192, distance: 60.5
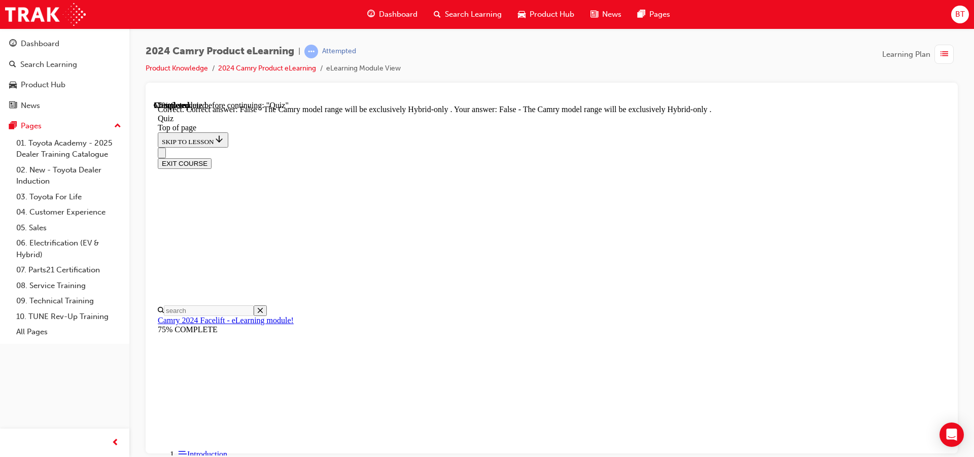
scroll to position [138, 0]
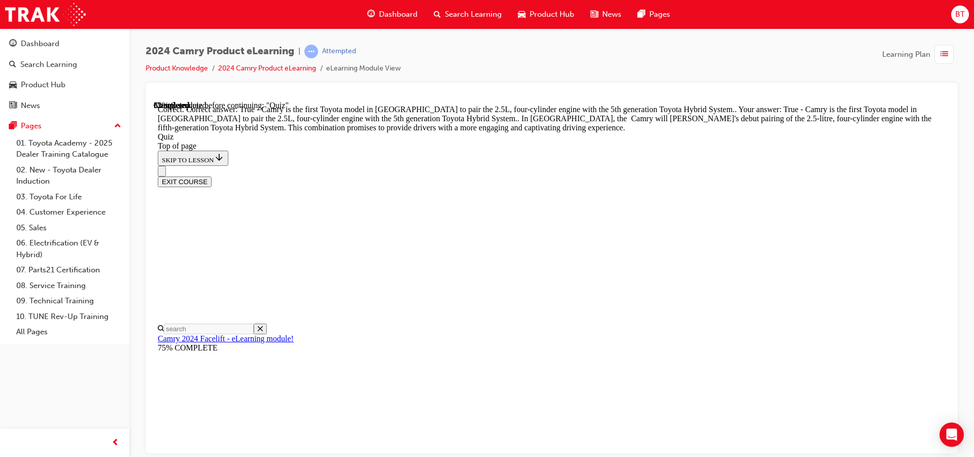
scroll to position [235, 0]
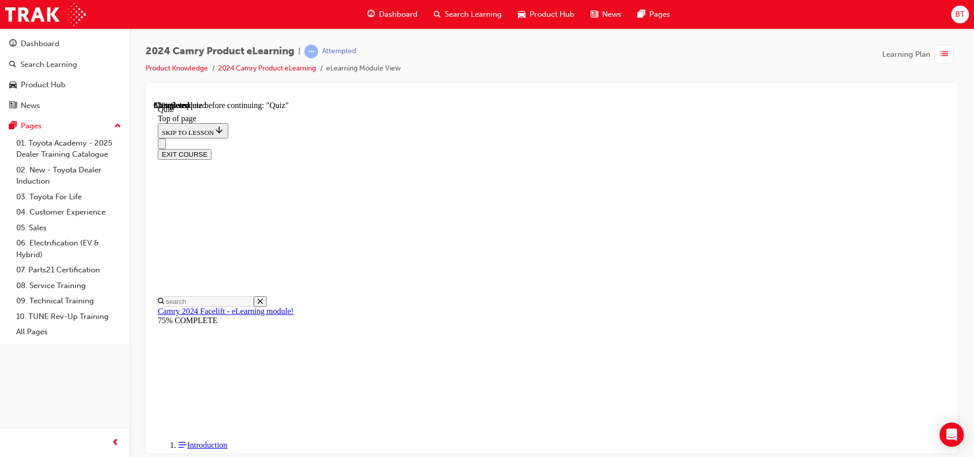
drag, startPoint x: 594, startPoint y: 133, endPoint x: 534, endPoint y: 135, distance: 59.9
drag, startPoint x: 572, startPoint y: 151, endPoint x: 523, endPoint y: 151, distance: 48.7
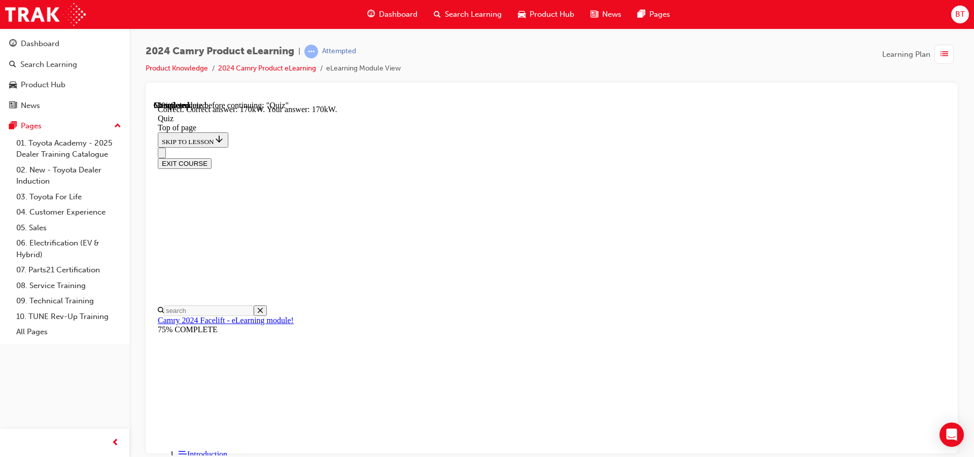
scroll to position [227, 0]
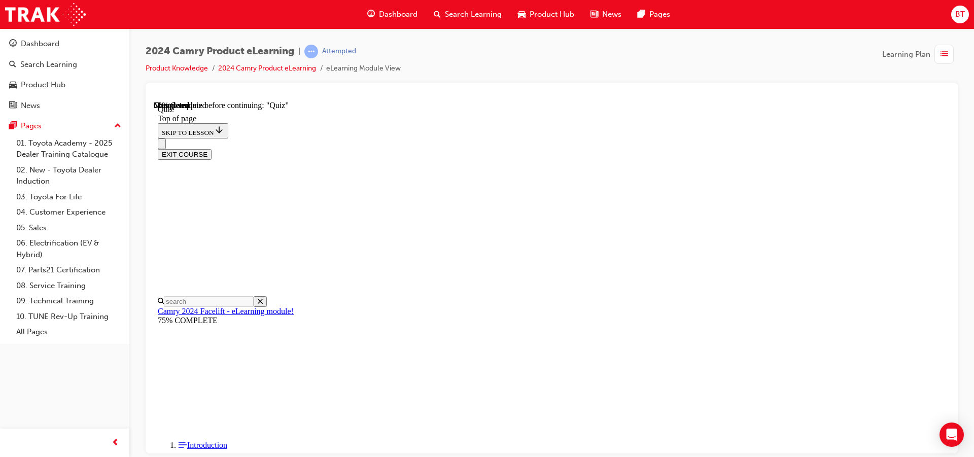
scroll to position [164, 0]
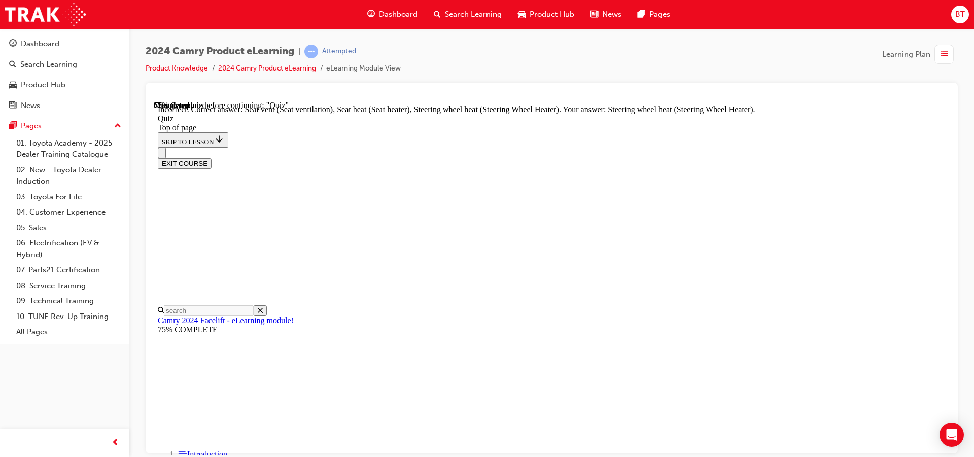
scroll to position [227, 0]
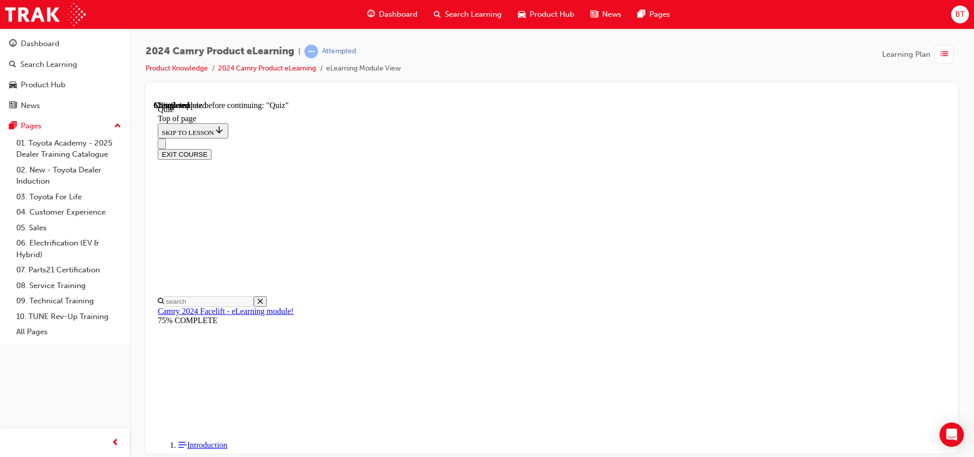
scroll to position [147, 0]
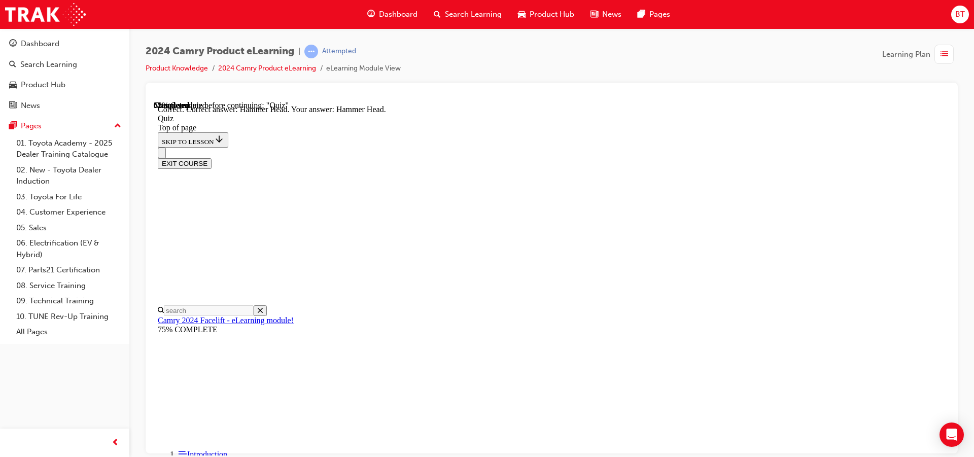
scroll to position [209, 0]
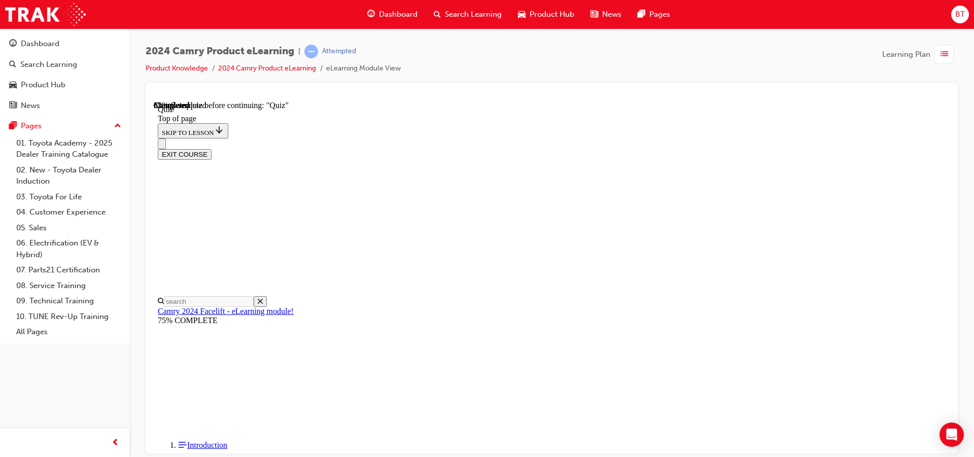
scroll to position [260, 0]
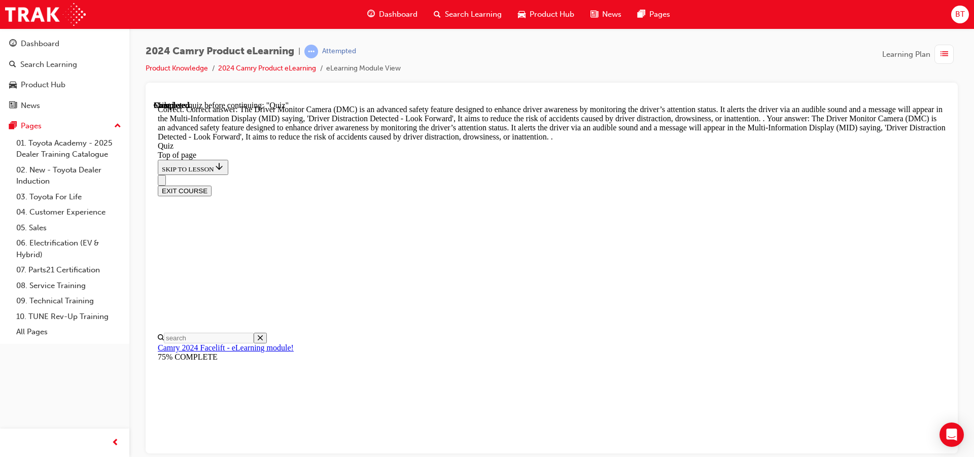
scroll to position [338, 0]
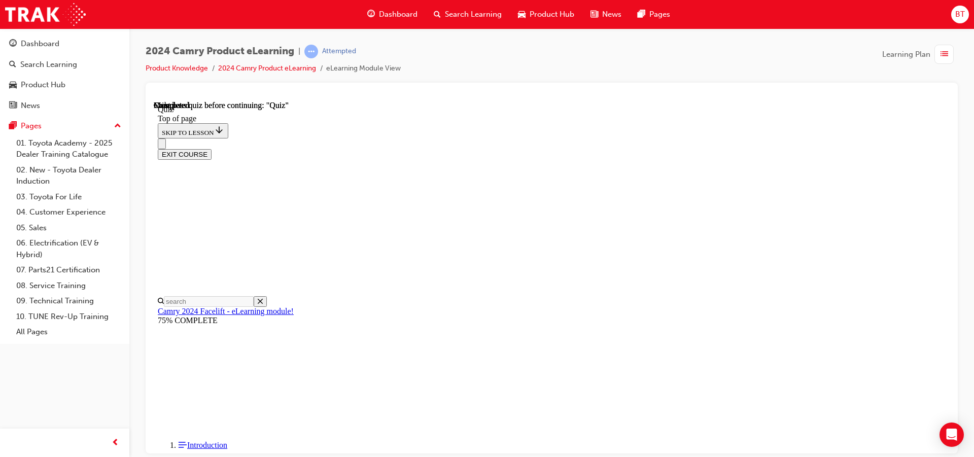
scroll to position [152, 0]
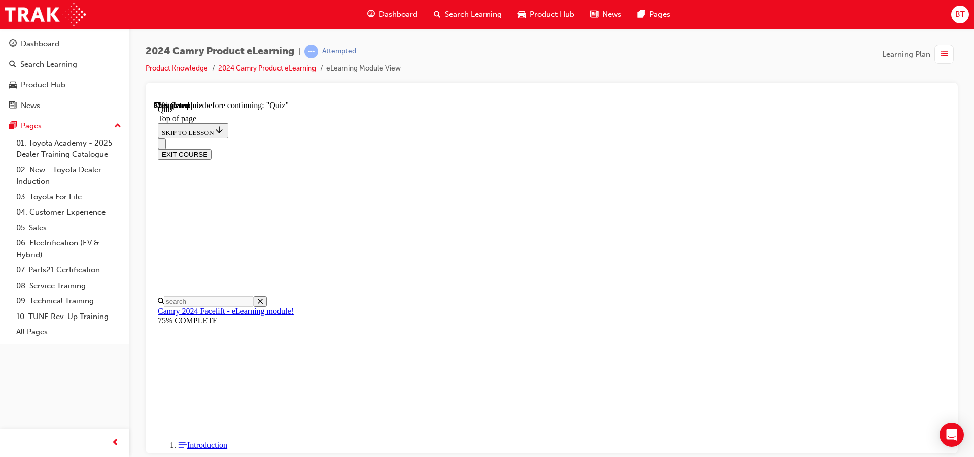
scroll to position [76, 0]
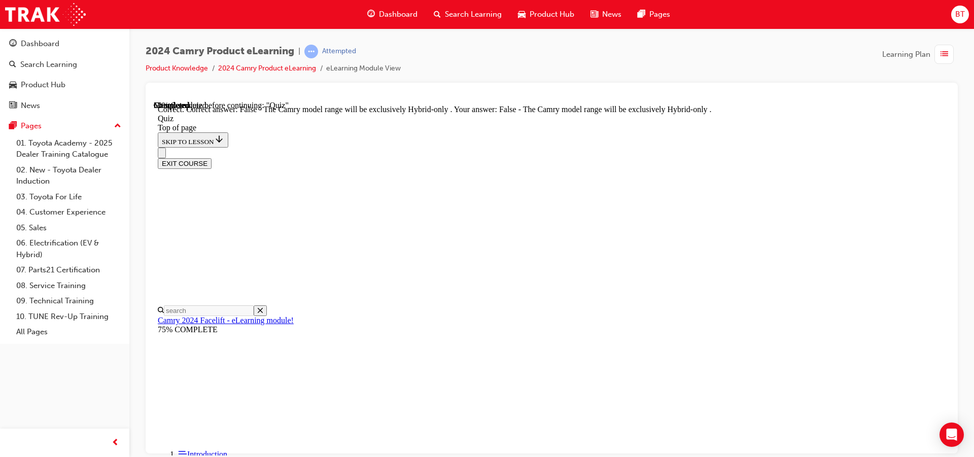
scroll to position [138, 0]
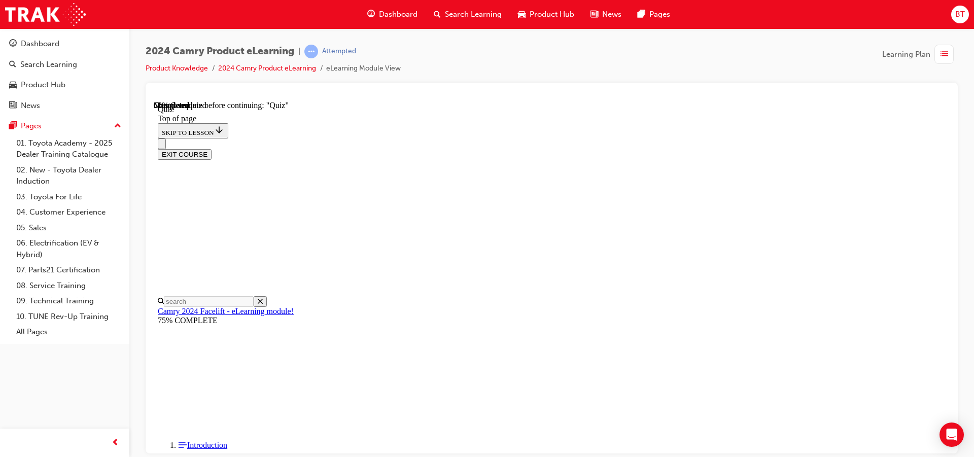
scroll to position [240, 0]
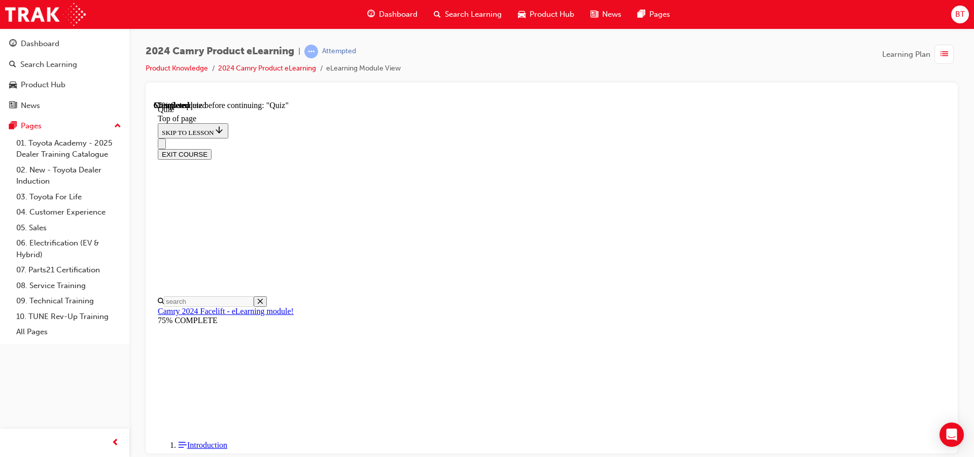
scroll to position [63, 0]
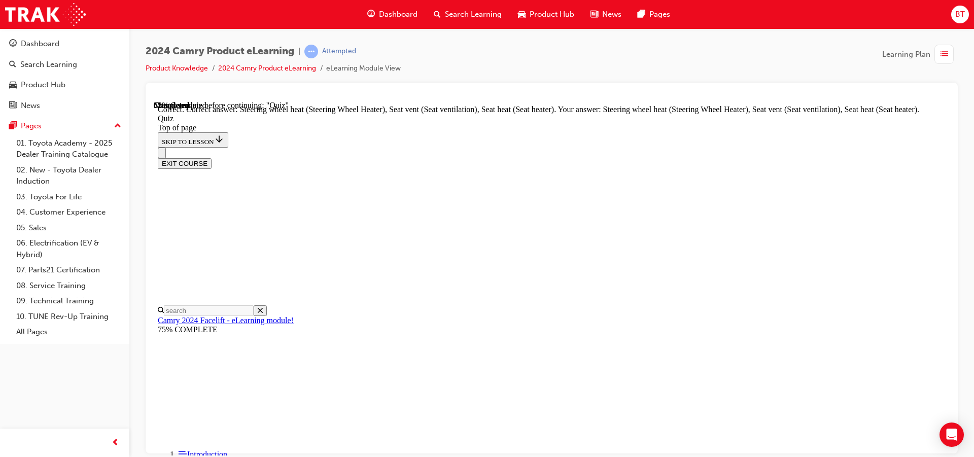
scroll to position [227, 0]
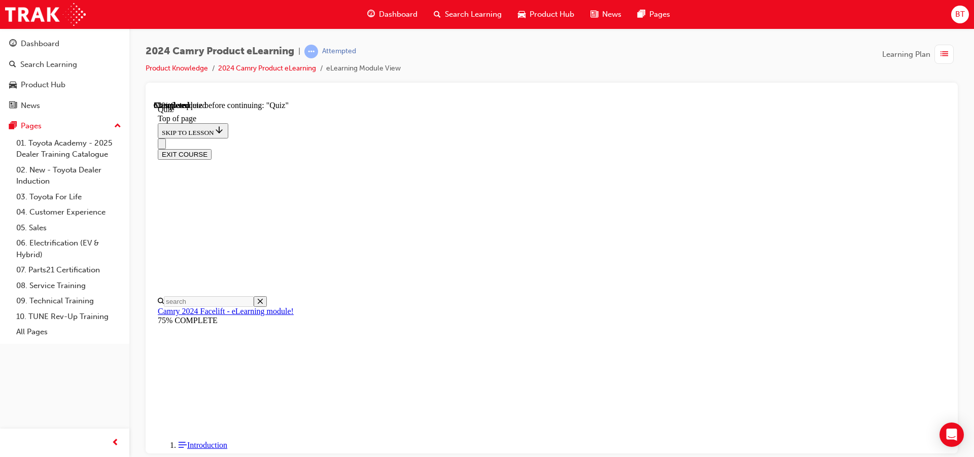
scroll to position [147, 0]
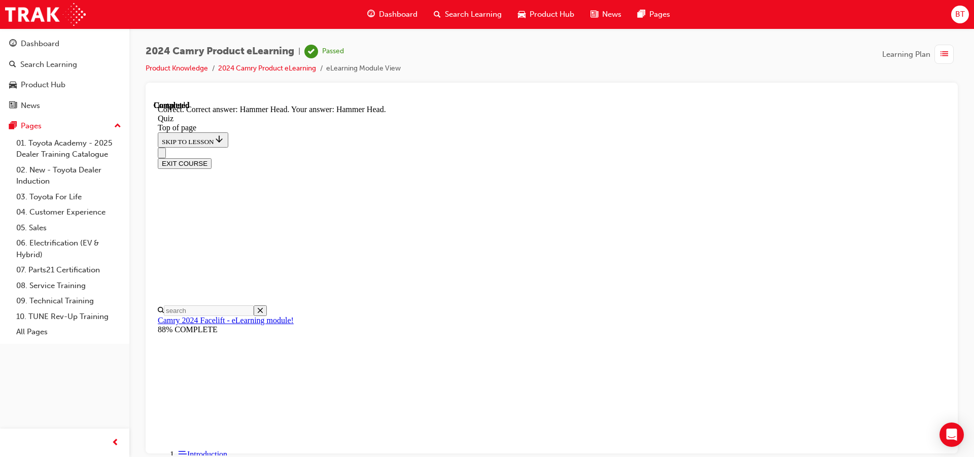
scroll to position [209, 0]
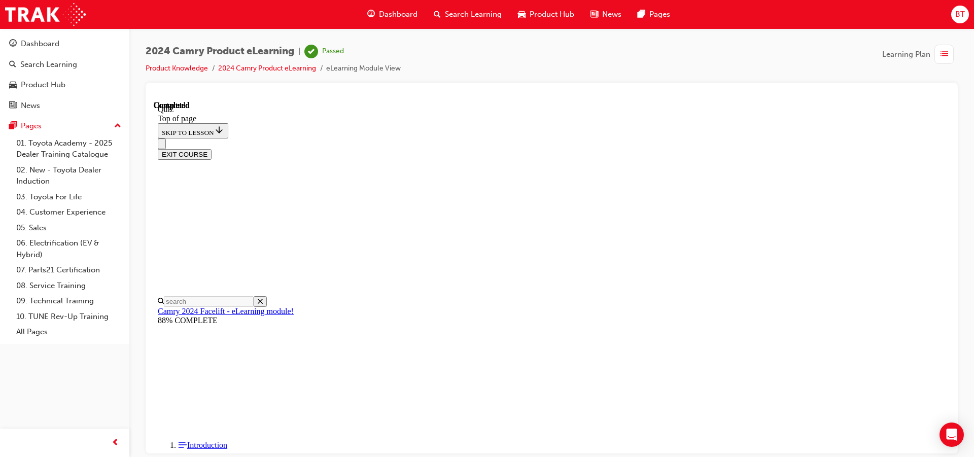
scroll to position [196, 0]
click at [162, 146] on icon "Close navigation menu" at bounding box center [162, 146] width 0 height 0
click at [162, 138] on button "Open navigation menu" at bounding box center [162, 143] width 8 height 11
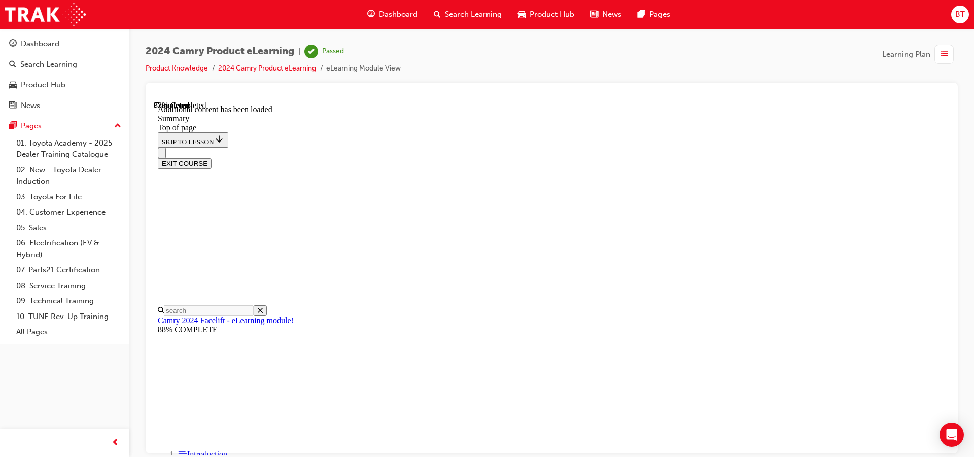
scroll to position [492, 0]
